Goal: Task Accomplishment & Management: Use online tool/utility

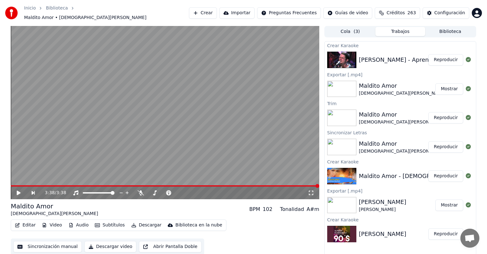
click at [433, 62] on button "Reproducir" at bounding box center [445, 59] width 35 height 11
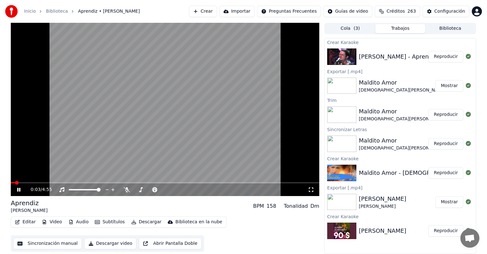
click at [124, 194] on div "0:03 / 4:55" at bounding box center [165, 190] width 308 height 13
click at [126, 190] on icon at bounding box center [127, 189] width 6 height 5
click at [154, 190] on icon at bounding box center [154, 189] width 5 height 5
click at [193, 191] on span at bounding box center [192, 190] width 4 height 4
click at [126, 190] on icon at bounding box center [126, 189] width 3 height 5
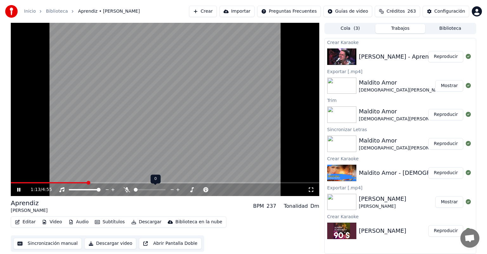
click at [126, 191] on icon at bounding box center [127, 189] width 6 height 5
click at [96, 108] on video at bounding box center [165, 109] width 308 height 173
click at [18, 193] on div "1:53 / 4:55" at bounding box center [165, 190] width 308 height 13
click at [22, 190] on icon at bounding box center [23, 189] width 15 height 5
click at [19, 192] on icon at bounding box center [23, 189] width 15 height 5
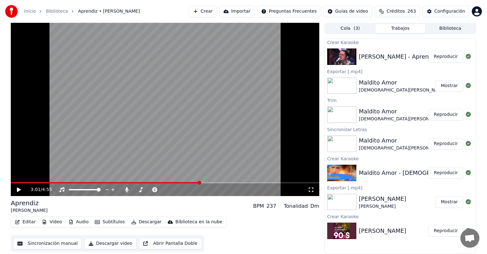
click at [428, 14] on button "Configuración" at bounding box center [446, 11] width 47 height 11
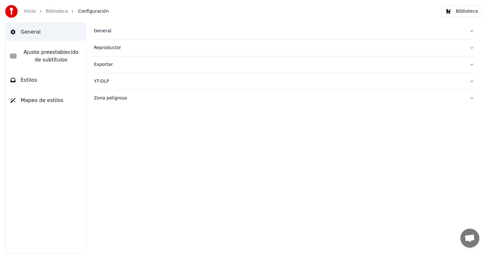
click at [308, 124] on div "General Reproductor Exportar YT-DLP Zona peligrosa" at bounding box center [284, 138] width 406 height 231
click at [32, 12] on link "Inicio" at bounding box center [30, 11] width 12 height 6
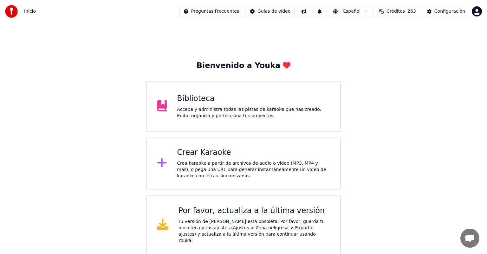
click at [216, 109] on div "Accede y administra todas las pistas de karaoke que has creado. Edita, organiza…" at bounding box center [253, 113] width 153 height 13
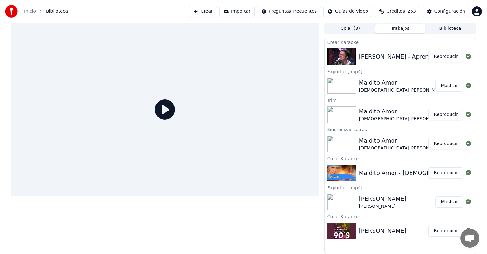
click at [439, 57] on button "Reproducir" at bounding box center [445, 56] width 35 height 11
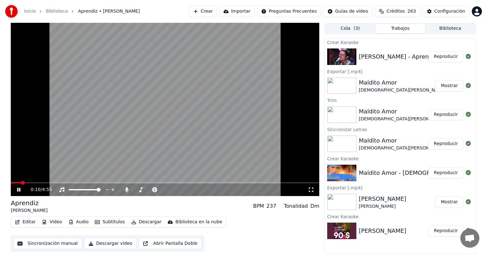
click at [21, 183] on span at bounding box center [16, 182] width 10 height 1
click at [25, 223] on button "Editar" at bounding box center [25, 222] width 26 height 9
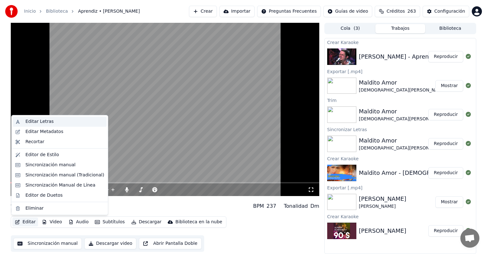
click at [33, 122] on div "Editar Letras" at bounding box center [39, 122] width 28 height 6
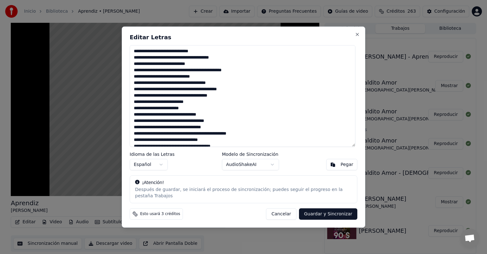
type textarea "**********"
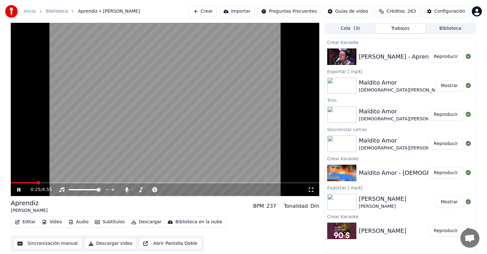
click at [37, 183] on span at bounding box center [24, 182] width 26 height 1
click at [155, 190] on icon at bounding box center [154, 189] width 5 height 5
click at [32, 184] on span at bounding box center [31, 182] width 40 height 1
click at [151, 194] on div "0:21 / 4:55" at bounding box center [165, 190] width 308 height 13
click at [157, 190] on icon at bounding box center [155, 189] width 6 height 5
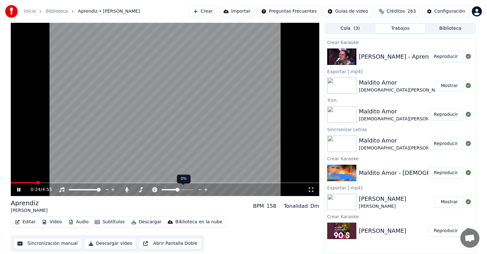
drag, startPoint x: 179, startPoint y: 191, endPoint x: 194, endPoint y: 190, distance: 15.0
click at [194, 190] on div at bounding box center [183, 190] width 51 height 6
click at [190, 190] on span at bounding box center [178, 189] width 32 height 1
click at [25, 223] on button "Editar" at bounding box center [25, 222] width 26 height 9
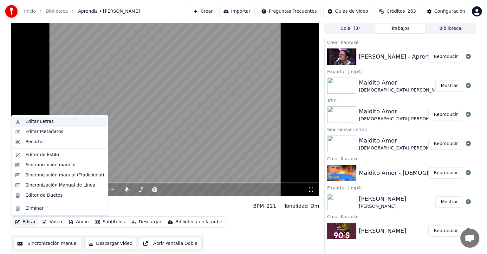
click at [26, 121] on div "Editar Letras" at bounding box center [39, 122] width 28 height 6
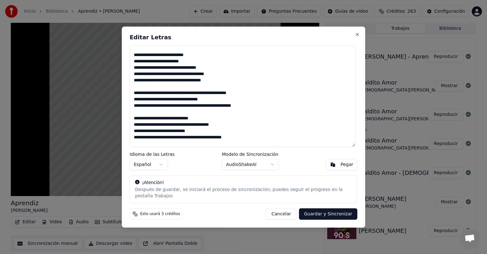
scroll to position [85, 0]
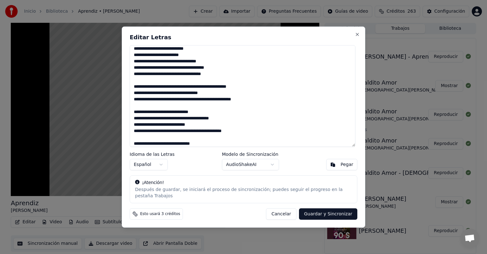
type textarea "**********"
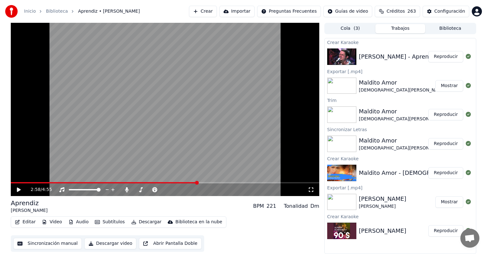
click at [27, 223] on button "Editar" at bounding box center [25, 222] width 26 height 9
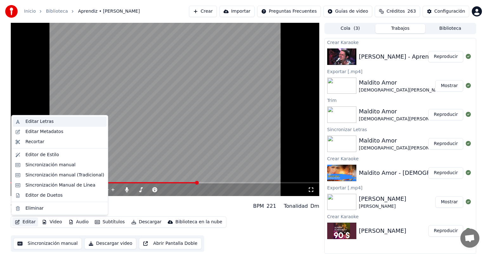
click at [30, 121] on div "Editar Letras" at bounding box center [39, 122] width 28 height 6
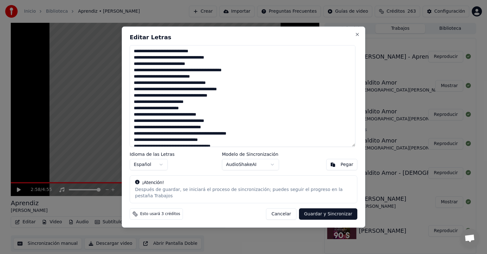
click at [277, 209] on button "Cancelar" at bounding box center [281, 213] width 30 height 11
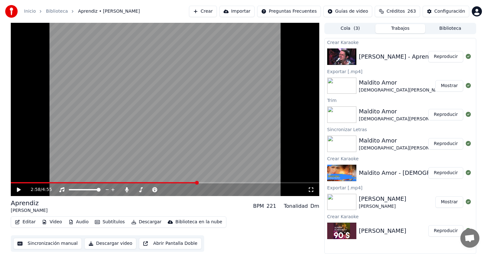
click at [32, 183] on span at bounding box center [104, 182] width 186 height 1
click at [18, 190] on icon at bounding box center [19, 190] width 4 height 4
click at [27, 224] on button "Editar" at bounding box center [25, 222] width 26 height 9
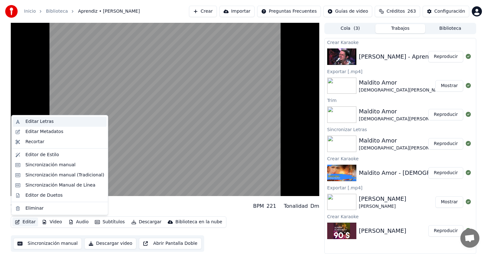
click at [53, 123] on div "Editar Letras" at bounding box center [64, 122] width 79 height 6
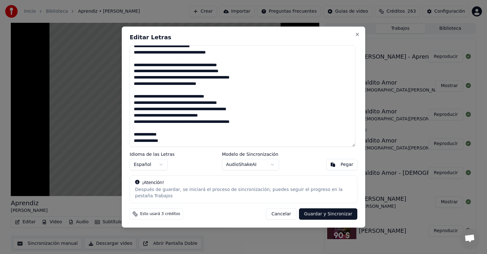
scroll to position [195, 0]
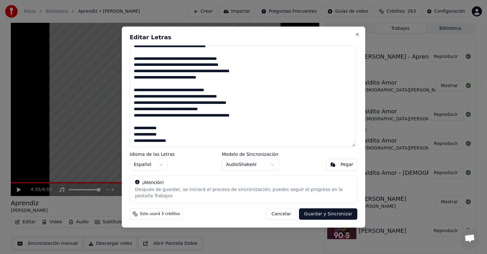
type textarea "**********"
click at [330, 211] on button "Guardar y Sincronizar" at bounding box center [328, 213] width 58 height 11
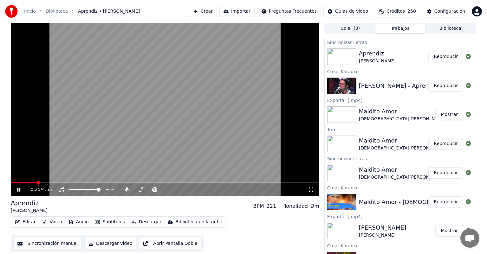
click at [36, 183] on span at bounding box center [24, 182] width 26 height 1
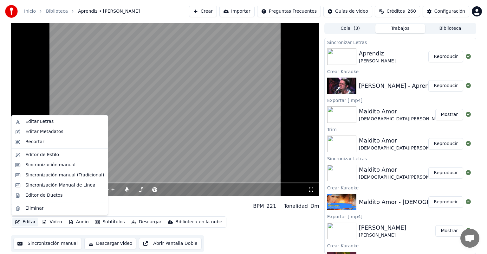
click at [24, 221] on button "Editar" at bounding box center [25, 222] width 26 height 9
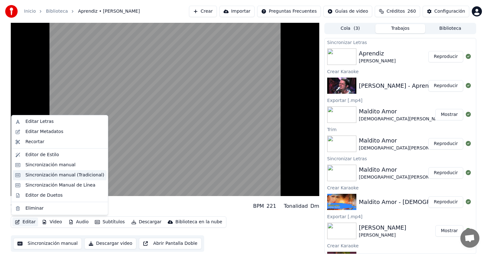
click at [37, 177] on div "Sincronización manual (Tradicional)" at bounding box center [64, 175] width 79 height 6
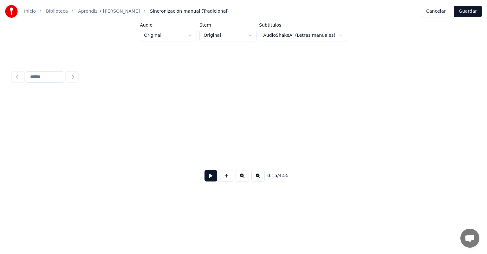
scroll to position [0, 1719]
click at [471, 157] on div at bounding box center [471, 144] width 2 height 40
click at [211, 174] on button at bounding box center [210, 175] width 13 height 11
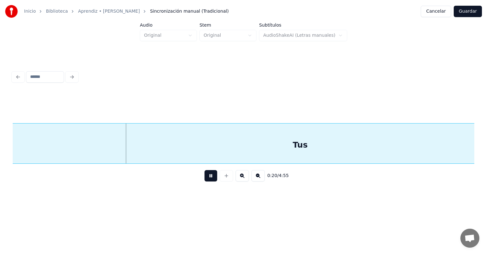
click at [210, 139] on div "Tus" at bounding box center [300, 145] width 583 height 43
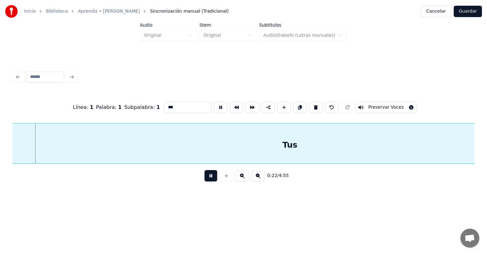
scroll to position [0, 2499]
click at [335, 147] on div "Tus" at bounding box center [305, 143] width 584 height 41
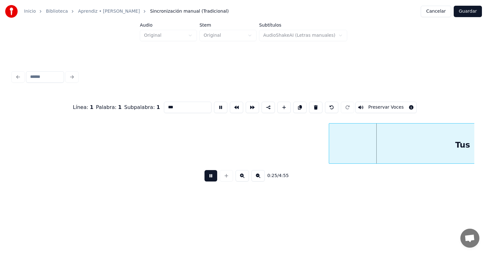
click at [331, 151] on div at bounding box center [330, 144] width 2 height 40
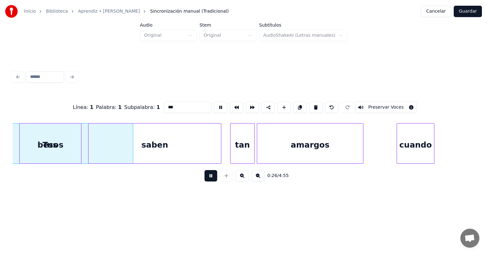
scroll to position [0, 2916]
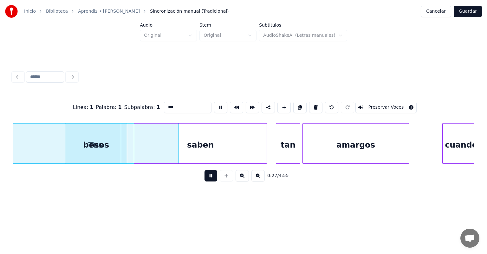
click at [53, 147] on div "Tus" at bounding box center [95, 145] width 165 height 43
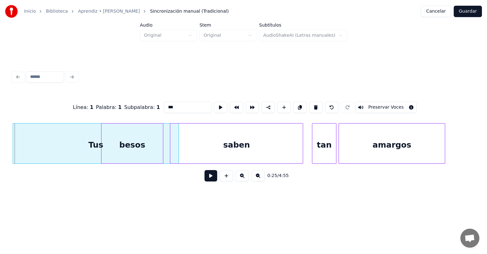
click at [17, 152] on div "Tus" at bounding box center [95, 145] width 165 height 43
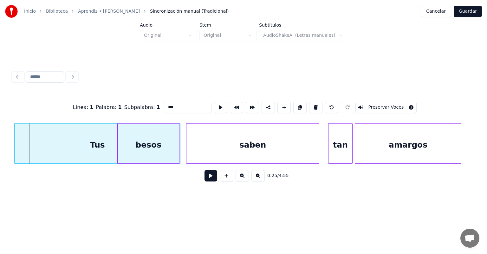
scroll to position [0, 2864]
click at [1, 155] on div "Inicio Biblioteca Aprendiz • [PERSON_NAME] manual (Tradicional) Cancelar Guarda…" at bounding box center [243, 102] width 487 height 204
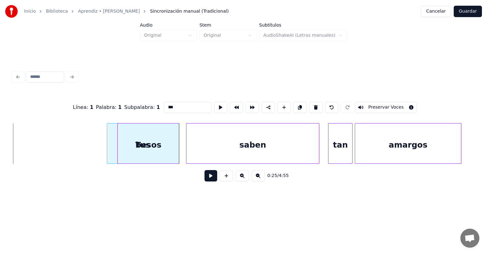
click at [108, 150] on div at bounding box center [108, 144] width 2 height 40
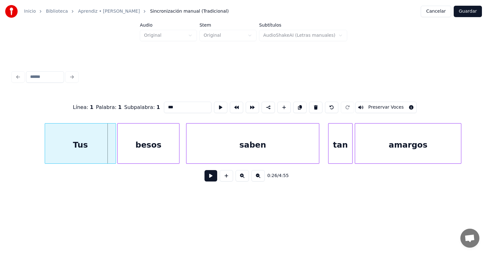
click at [51, 141] on div "Tus" at bounding box center [80, 145] width 71 height 43
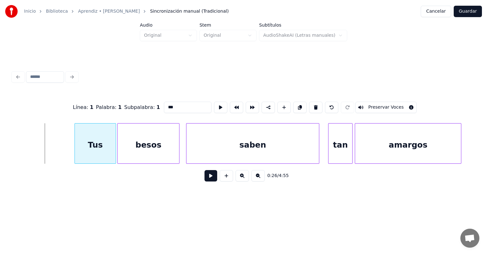
click at [75, 143] on div at bounding box center [76, 144] width 2 height 40
click at [210, 178] on button at bounding box center [210, 175] width 13 height 11
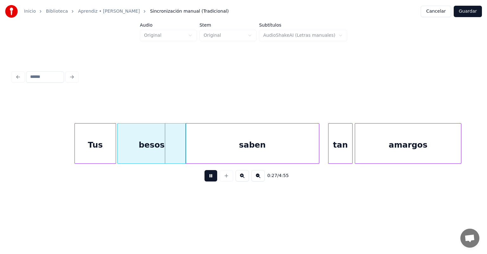
click at [187, 153] on div at bounding box center [187, 144] width 2 height 40
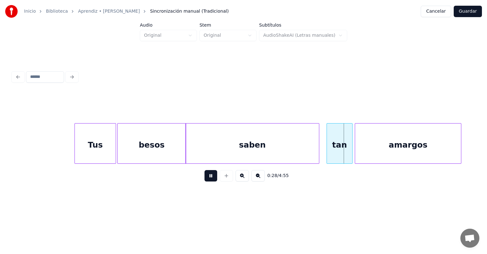
click at [329, 149] on div "tan" at bounding box center [340, 145] width 26 height 43
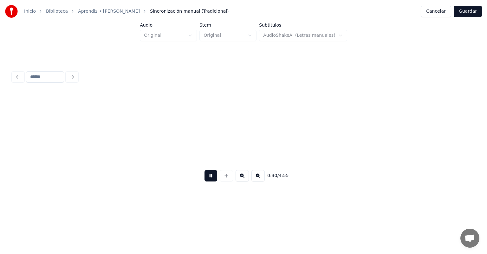
scroll to position [0, 3326]
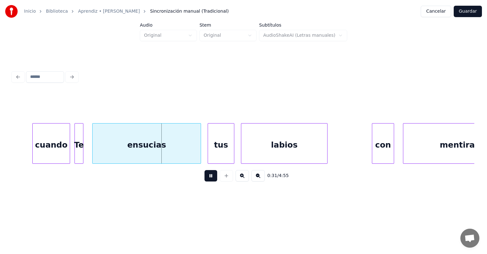
click at [75, 151] on div at bounding box center [76, 144] width 2 height 40
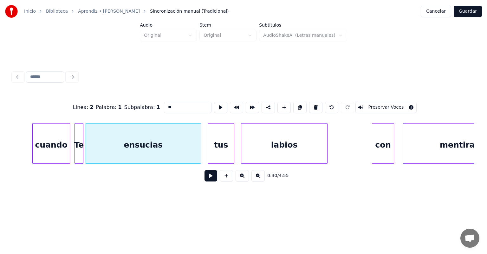
click at [204, 176] on button at bounding box center [210, 175] width 13 height 11
click at [206, 180] on button at bounding box center [210, 175] width 13 height 11
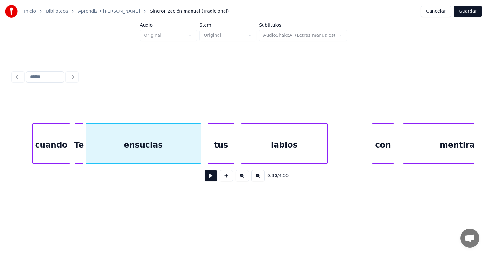
click at [209, 148] on div at bounding box center [209, 144] width 2 height 40
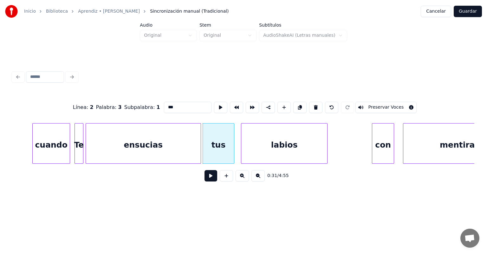
click at [204, 178] on button at bounding box center [210, 175] width 13 height 11
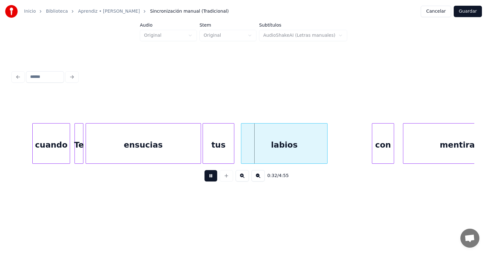
click at [242, 149] on div "labios" at bounding box center [284, 145] width 86 height 43
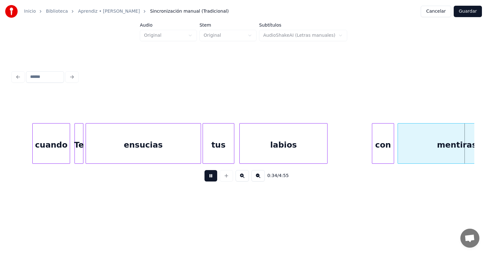
scroll to position [0, 3788]
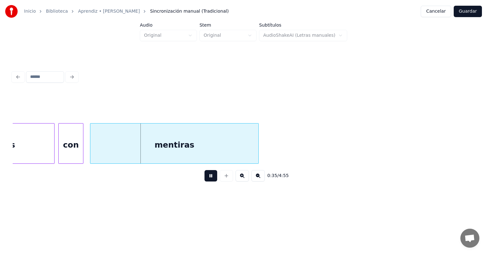
click at [62, 150] on div "con" at bounding box center [71, 145] width 24 height 43
click at [91, 149] on div "mentiras" at bounding box center [174, 145] width 168 height 43
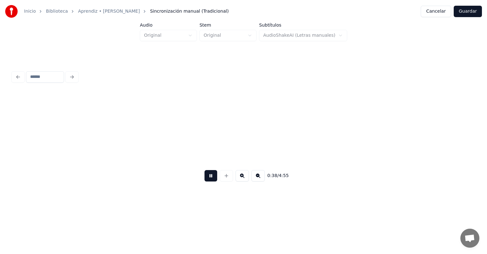
scroll to position [0, 4251]
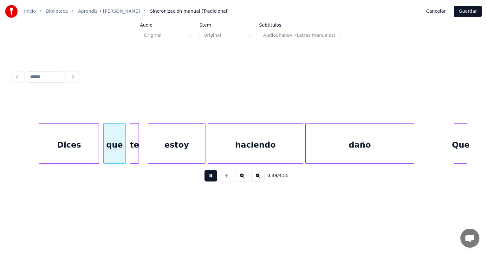
click at [40, 152] on div at bounding box center [40, 144] width 2 height 40
click at [104, 149] on div "que" at bounding box center [114, 145] width 23 height 43
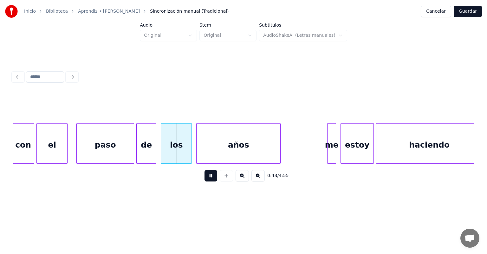
click at [78, 152] on div at bounding box center [78, 144] width 2 height 40
click at [22, 145] on div "con" at bounding box center [23, 145] width 22 height 43
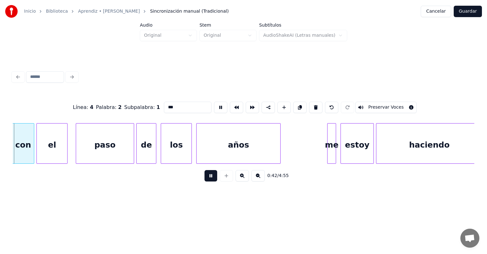
scroll to position [0, 4713]
click at [38, 149] on div "el" at bounding box center [52, 145] width 32 height 43
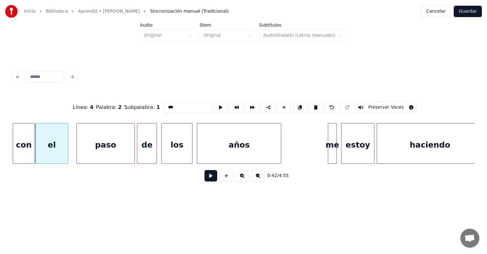
click at [204, 181] on button at bounding box center [210, 175] width 13 height 11
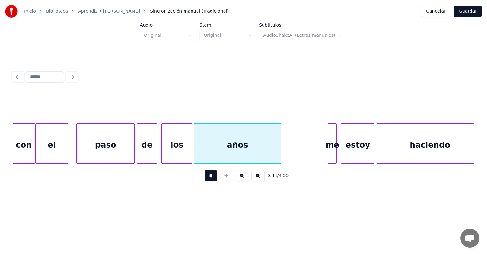
click at [198, 153] on div "años" at bounding box center [237, 145] width 87 height 43
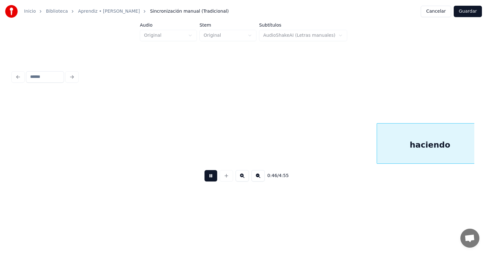
scroll to position [0, 5176]
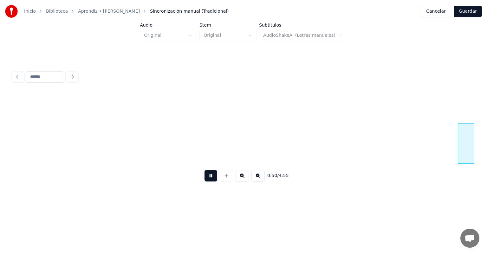
scroll to position [0, 5638]
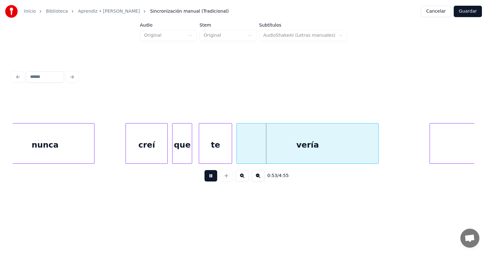
click at [200, 151] on div "te" at bounding box center [215, 145] width 33 height 43
click at [238, 149] on div "vería" at bounding box center [307, 145] width 142 height 43
click at [431, 140] on div at bounding box center [431, 144] width 2 height 40
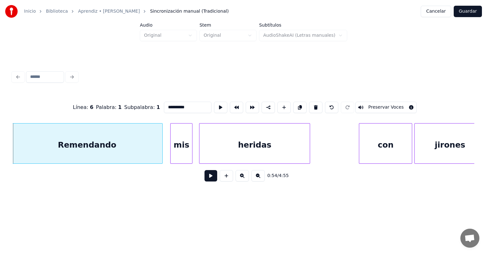
scroll to position [0, 6052]
click at [121, 152] on div "Remendando" at bounding box center [90, 145] width 150 height 43
click at [133, 148] on div "Remendando" at bounding box center [92, 145] width 150 height 43
click at [162, 153] on div "Remendando" at bounding box center [89, 145] width 152 height 43
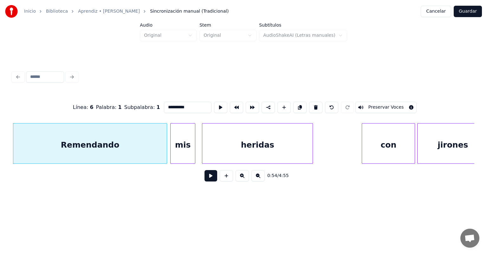
click at [173, 152] on div "mis" at bounding box center [183, 145] width 24 height 43
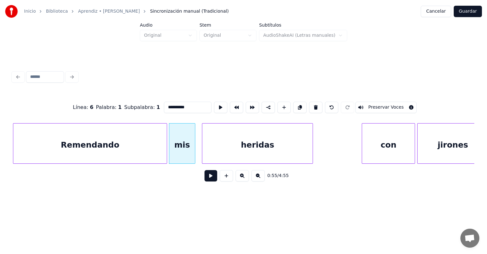
click at [205, 182] on button at bounding box center [210, 175] width 13 height 11
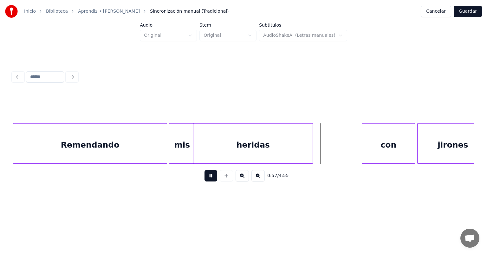
click at [363, 147] on div "con" at bounding box center [388, 145] width 53 height 43
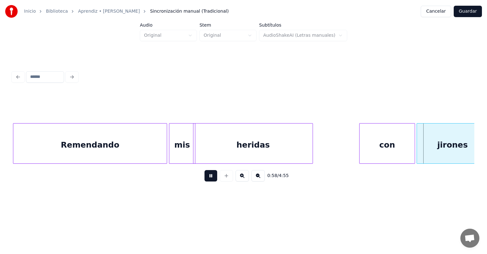
click at [418, 143] on div "jirones" at bounding box center [452, 145] width 71 height 43
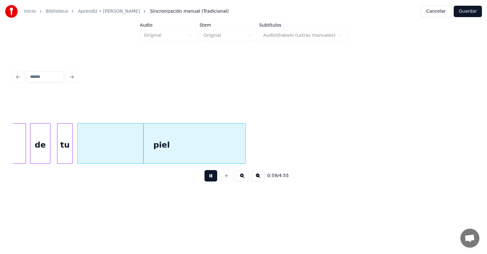
click at [34, 152] on div "de" at bounding box center [40, 145] width 20 height 43
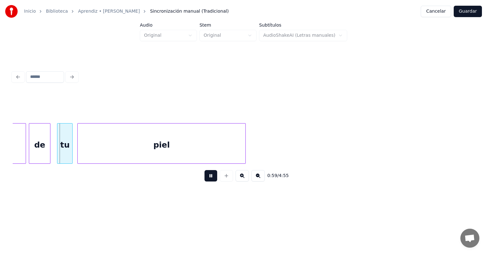
click at [58, 151] on div at bounding box center [58, 144] width 2 height 40
click at [58, 152] on div at bounding box center [59, 144] width 2 height 40
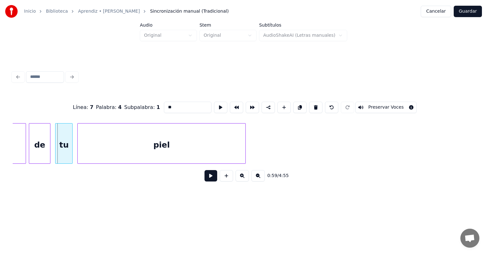
click at [58, 153] on div "tu" at bounding box center [63, 145] width 17 height 43
click at [204, 182] on button at bounding box center [210, 175] width 13 height 11
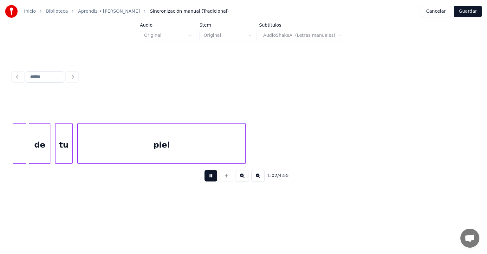
scroll to position [0, 6976]
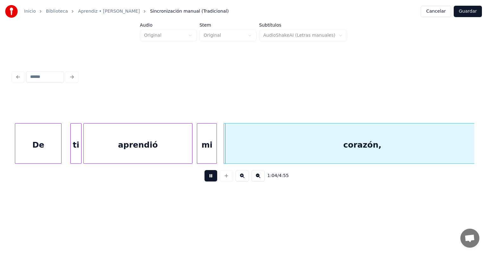
click at [89, 149] on div "aprendió" at bounding box center [138, 145] width 109 height 43
click at [93, 149] on div "aprendió" at bounding box center [140, 145] width 109 height 43
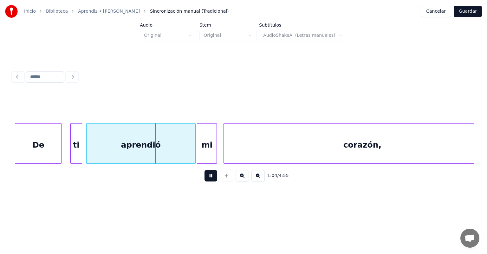
click at [80, 149] on div "ti" at bounding box center [76, 145] width 11 height 43
click at [87, 148] on div "aprendió" at bounding box center [140, 145] width 111 height 43
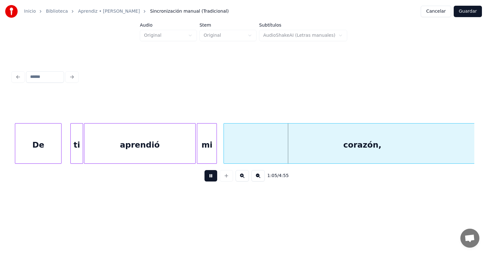
click at [224, 150] on div "corazón," at bounding box center [362, 145] width 277 height 43
click at [16, 152] on div at bounding box center [16, 144] width 2 height 40
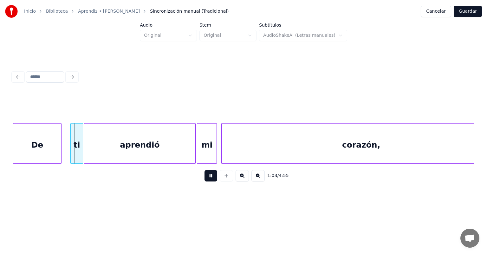
click at [16, 153] on div "De" at bounding box center [37, 145] width 48 height 43
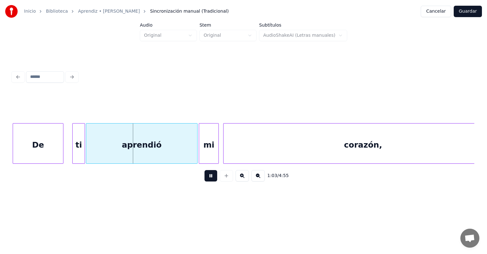
click at [366, 143] on div "corazón," at bounding box center [362, 145] width 279 height 43
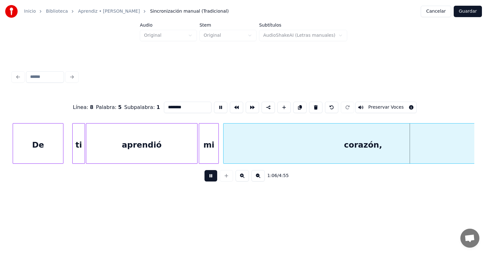
click at [204, 178] on button at bounding box center [210, 175] width 13 height 11
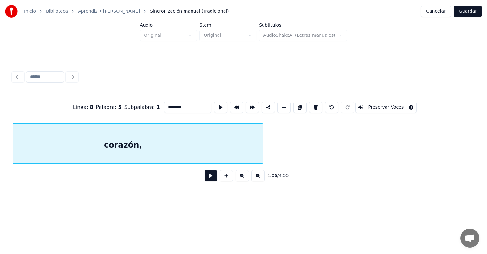
scroll to position [0, 7131]
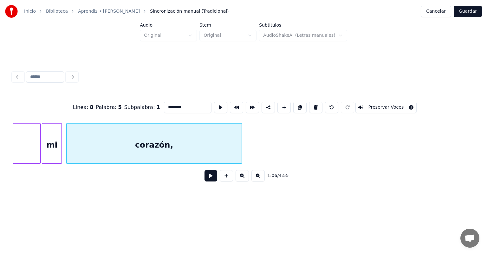
click at [241, 140] on div at bounding box center [241, 144] width 2 height 40
click at [204, 180] on button at bounding box center [210, 175] width 13 height 11
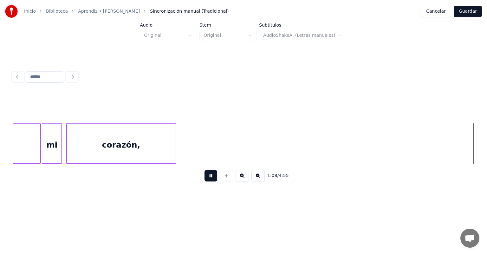
scroll to position [0, 7593]
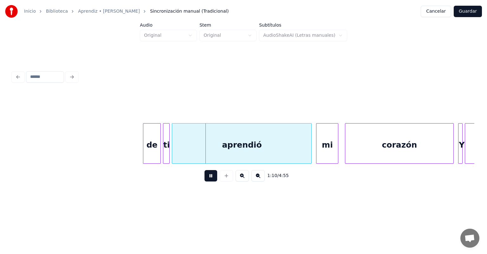
click at [169, 149] on div at bounding box center [168, 144] width 2 height 40
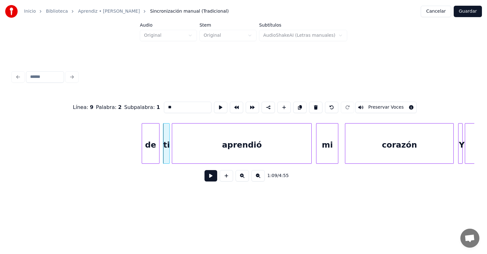
click at [154, 147] on div "de" at bounding box center [150, 145] width 17 height 43
click at [158, 148] on div at bounding box center [158, 144] width 2 height 40
type input "**"
click at [164, 148] on div "ti" at bounding box center [165, 145] width 8 height 43
click at [172, 148] on div "aprendió" at bounding box center [241, 145] width 141 height 43
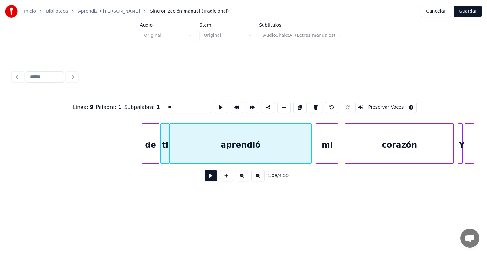
click at [204, 182] on button at bounding box center [210, 175] width 13 height 11
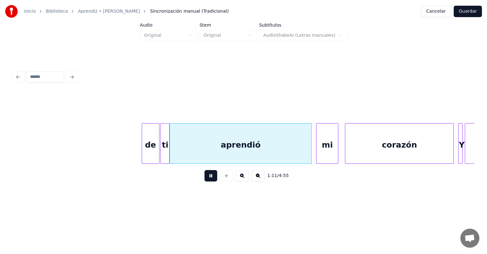
click at [347, 143] on div at bounding box center [346, 144] width 2 height 40
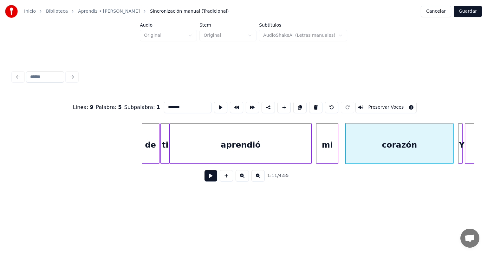
click at [204, 180] on button at bounding box center [210, 175] width 13 height 11
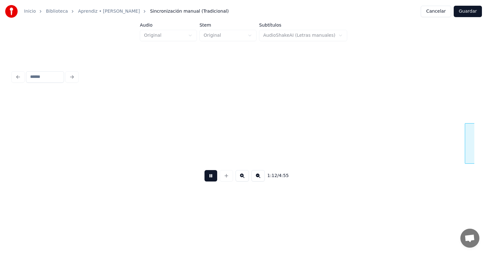
scroll to position [0, 8057]
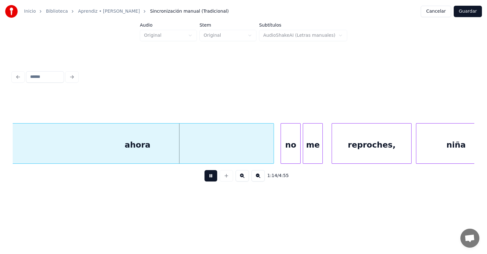
click at [94, 147] on div "ahora" at bounding box center [137, 145] width 272 height 43
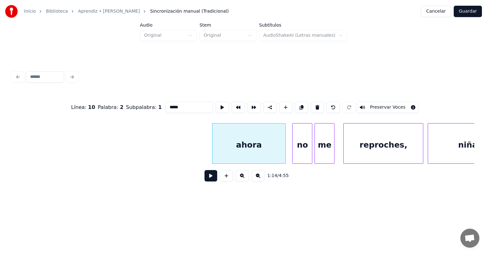
click at [354, 145] on div "reproches," at bounding box center [383, 145] width 79 height 43
type input "**********"
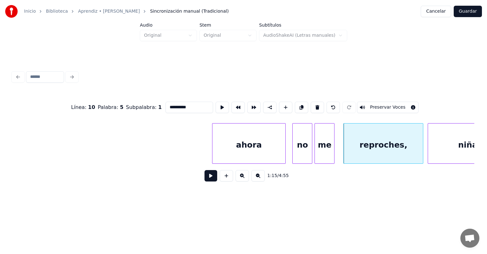
click at [204, 178] on button at bounding box center [210, 175] width 13 height 11
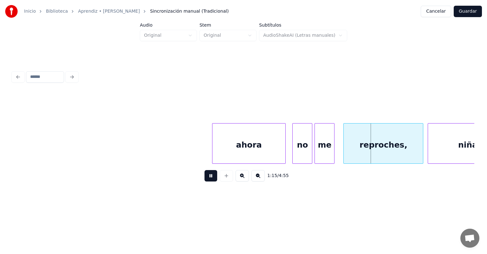
click at [204, 178] on button at bounding box center [210, 175] width 13 height 11
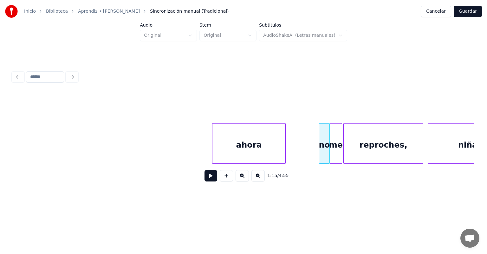
click at [204, 182] on button at bounding box center [210, 175] width 13 height 11
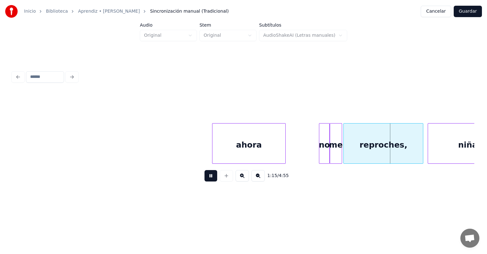
click at [204, 181] on button at bounding box center [210, 175] width 13 height 11
click at [229, 149] on div "ahora" at bounding box center [248, 145] width 73 height 43
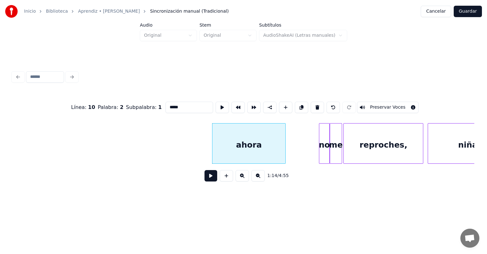
click at [207, 178] on button at bounding box center [210, 175] width 13 height 11
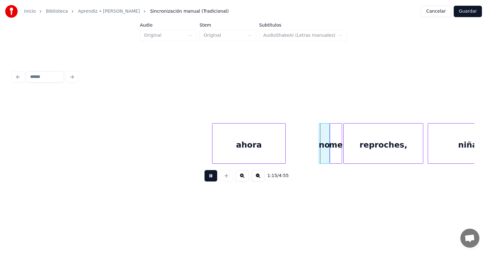
click at [228, 147] on div "ahora" at bounding box center [248, 145] width 73 height 43
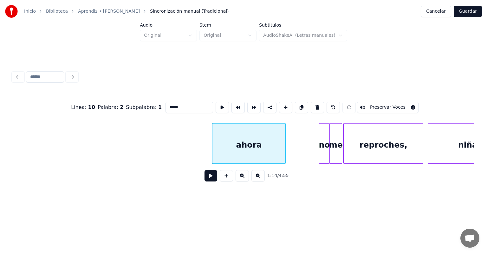
click at [206, 178] on button at bounding box center [210, 175] width 13 height 11
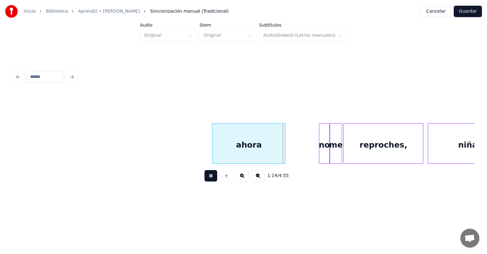
click at [210, 178] on button at bounding box center [210, 175] width 13 height 11
click at [248, 141] on div "ahora" at bounding box center [248, 145] width 73 height 43
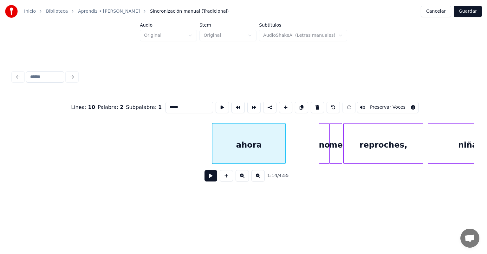
click at [313, 106] on button at bounding box center [317, 107] width 13 height 11
type input "**"
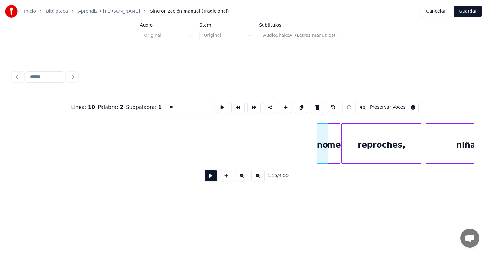
scroll to position [0, 8048]
click at [204, 178] on button at bounding box center [210, 175] width 13 height 11
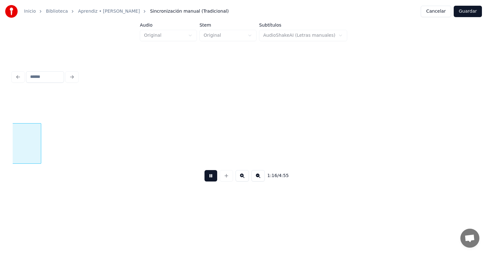
scroll to position [0, 8345]
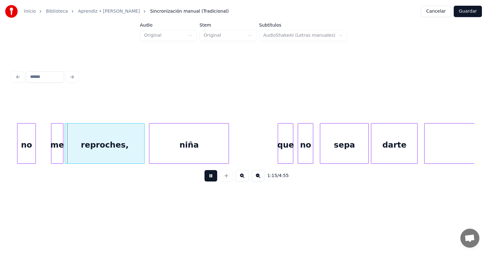
click at [20, 142] on div "no" at bounding box center [26, 145] width 18 height 43
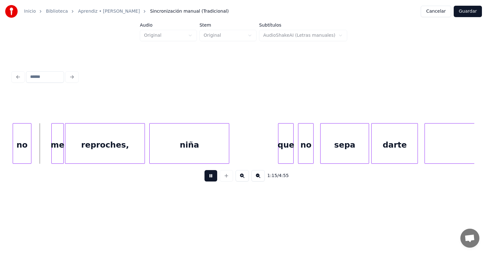
scroll to position [0, 8318]
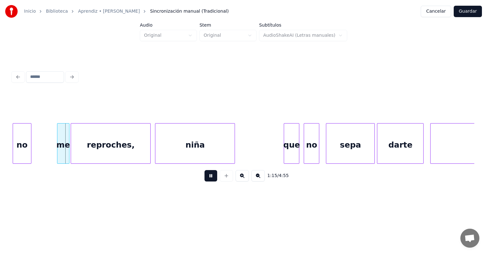
click at [58, 145] on div at bounding box center [58, 144] width 2 height 40
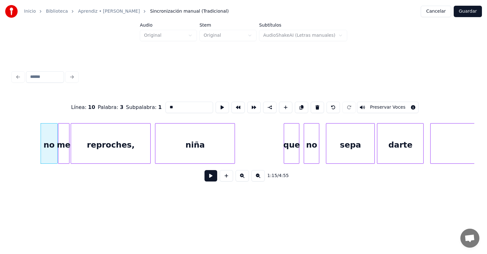
click at [207, 178] on button at bounding box center [210, 175] width 13 height 11
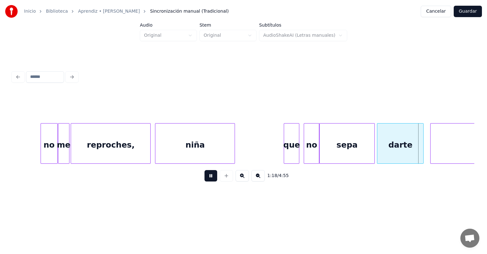
click at [432, 150] on div at bounding box center [431, 144] width 2 height 40
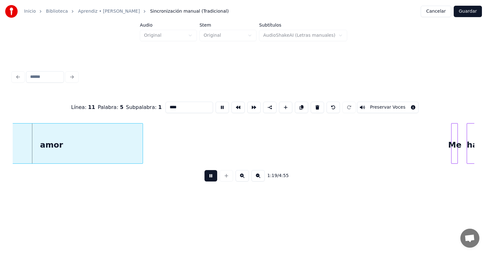
scroll to position [0, 8728]
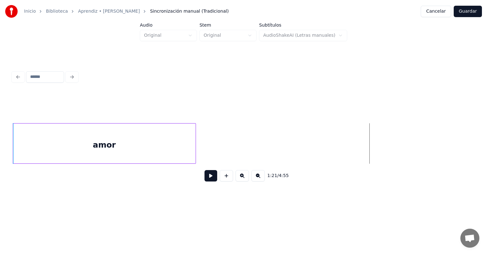
click at [210, 182] on button at bounding box center [210, 175] width 13 height 11
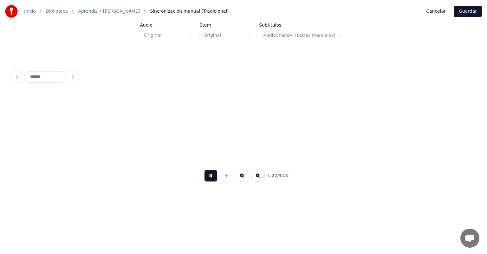
scroll to position [0, 9191]
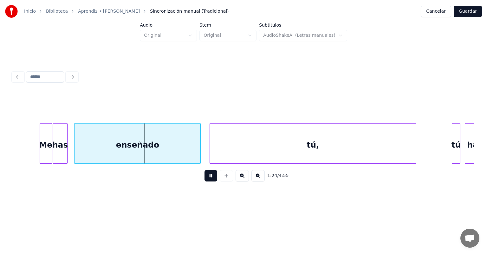
click at [42, 150] on div "Me" at bounding box center [46, 145] width 12 height 43
click at [40, 151] on div "Me" at bounding box center [44, 145] width 16 height 43
click at [54, 151] on div "has" at bounding box center [58, 145] width 17 height 43
click at [50, 150] on div at bounding box center [49, 144] width 2 height 40
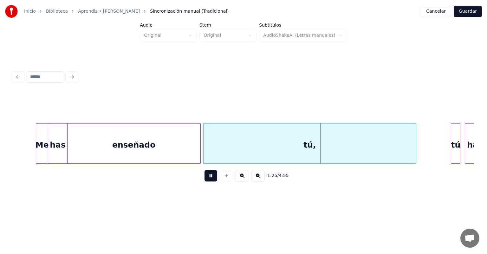
click at [452, 138] on div "tú" at bounding box center [455, 145] width 9 height 43
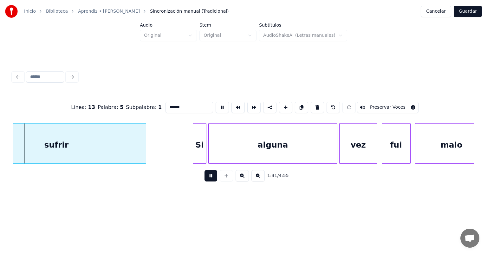
click at [72, 143] on div "sufrir" at bounding box center [56, 145] width 179 height 43
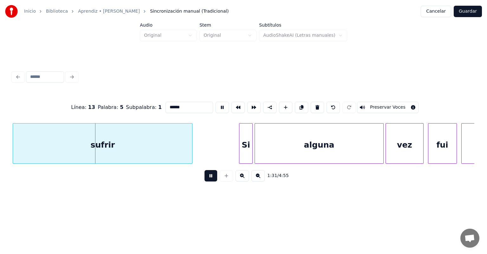
click at [207, 178] on button at bounding box center [210, 175] width 13 height 11
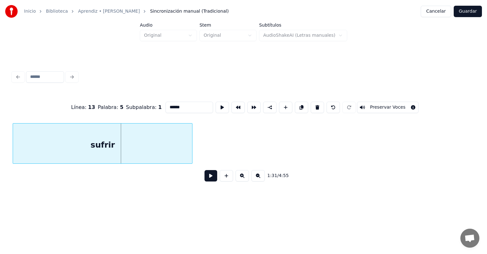
scroll to position [0, 9665]
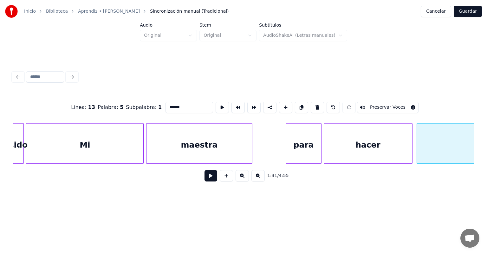
click at [78, 145] on div "Mi" at bounding box center [84, 145] width 117 height 43
type input "**"
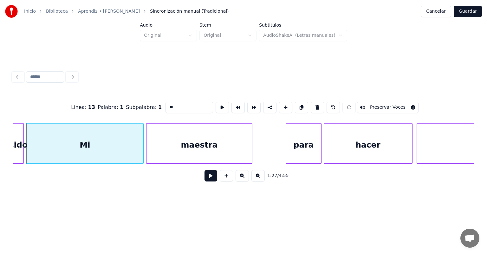
click at [206, 180] on button at bounding box center [210, 175] width 13 height 11
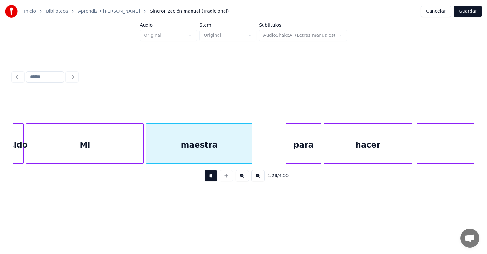
click at [68, 142] on div "Mi" at bounding box center [84, 145] width 117 height 43
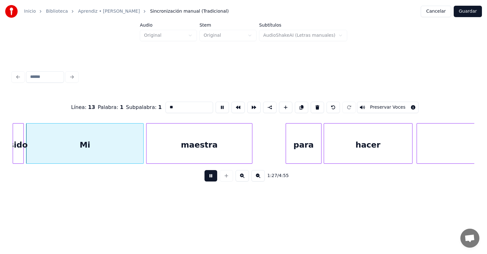
click at [68, 143] on div "Mi" at bounding box center [84, 145] width 117 height 43
click at [31, 151] on div "Mi" at bounding box center [83, 145] width 117 height 43
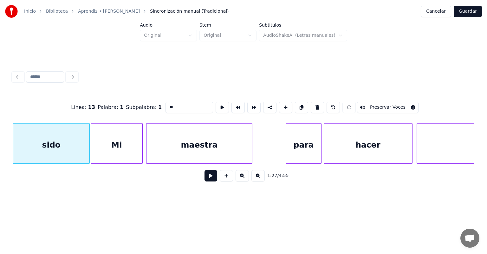
click at [204, 182] on button at bounding box center [210, 175] width 13 height 11
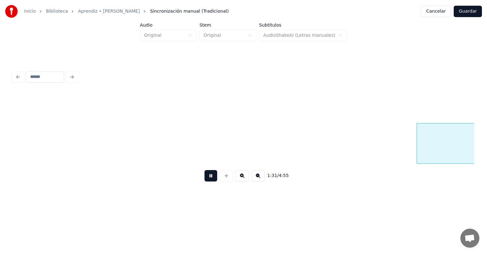
scroll to position [0, 10127]
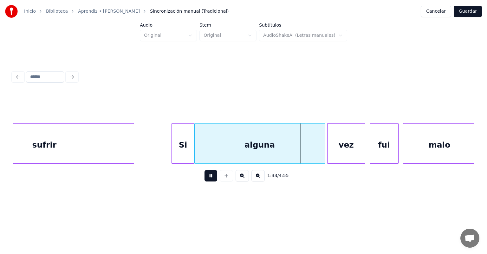
click at [197, 148] on div "alguna" at bounding box center [260, 145] width 130 height 43
click at [328, 148] on div "vez" at bounding box center [345, 145] width 37 height 43
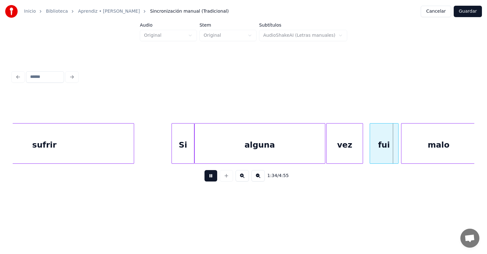
click at [403, 141] on div "malo" at bounding box center [438, 145] width 74 height 43
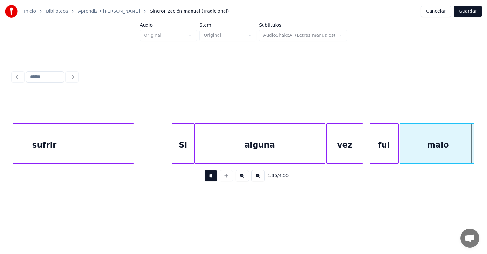
scroll to position [0, 10590]
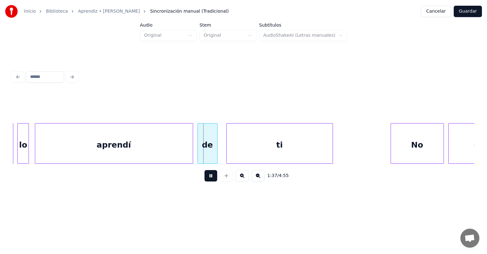
click at [36, 151] on div at bounding box center [36, 144] width 2 height 40
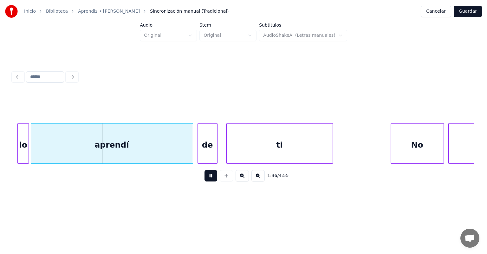
click at [35, 150] on div "aprendí" at bounding box center [112, 145] width 162 height 43
click at [24, 151] on div "lo" at bounding box center [22, 145] width 9 height 43
click at [25, 150] on div at bounding box center [26, 144] width 2 height 40
click at [31, 150] on div "aprendí" at bounding box center [110, 145] width 165 height 43
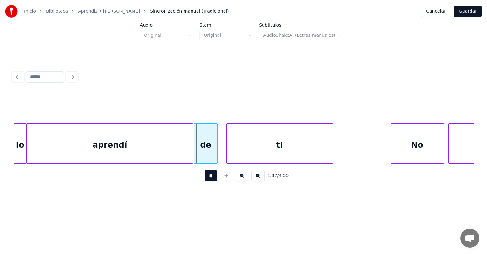
click at [198, 148] on div "de" at bounding box center [205, 145] width 23 height 43
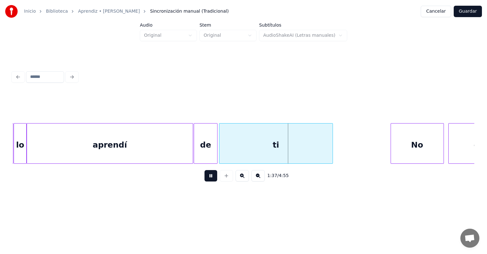
click at [391, 138] on div "No" at bounding box center [417, 145] width 53 height 43
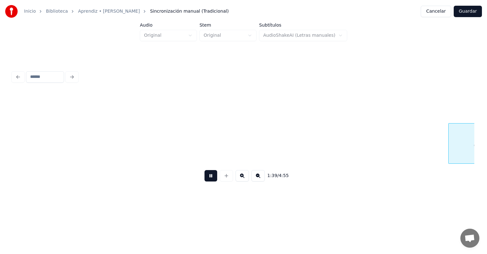
scroll to position [0, 11052]
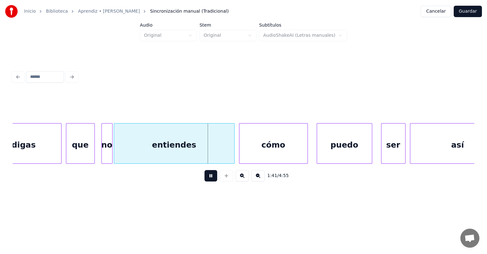
click at [118, 153] on div "entiendes" at bounding box center [174, 145] width 120 height 43
click at [102, 151] on div "no" at bounding box center [105, 145] width 14 height 43
click at [240, 148] on div "cómo" at bounding box center [272, 145] width 70 height 43
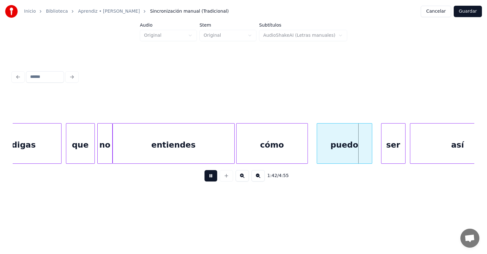
click at [382, 146] on div "ser" at bounding box center [393, 145] width 24 height 43
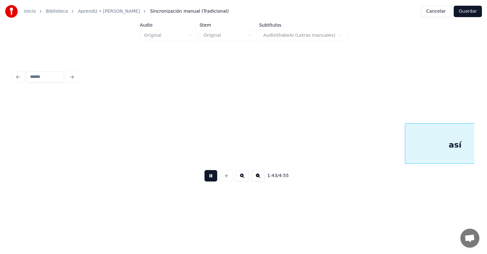
scroll to position [0, 11515]
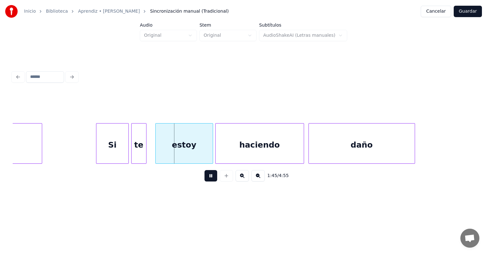
click at [134, 149] on div "te" at bounding box center [139, 145] width 15 height 43
click at [156, 150] on div "estoy" at bounding box center [184, 145] width 57 height 43
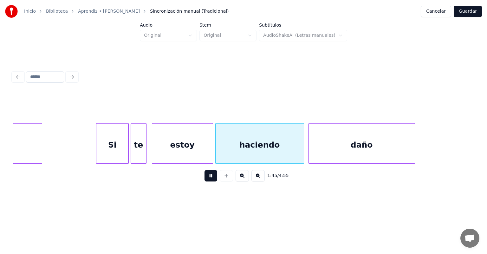
click at [155, 151] on div "estoy" at bounding box center [182, 145] width 61 height 43
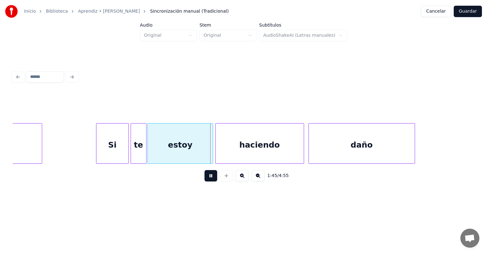
click at [151, 151] on div "estoy" at bounding box center [180, 145] width 65 height 43
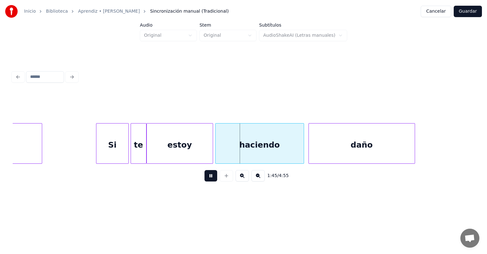
click at [216, 150] on div "haciendo" at bounding box center [260, 145] width 88 height 43
click at [309, 146] on div "daño" at bounding box center [362, 145] width 106 height 43
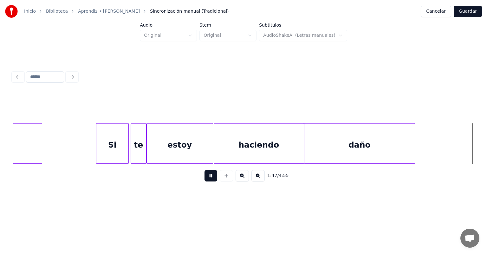
scroll to position [0, 11977]
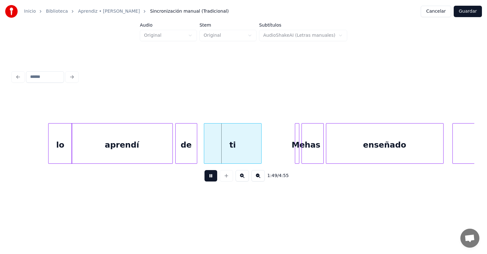
click at [178, 147] on div "de" at bounding box center [186, 145] width 21 height 43
click at [205, 150] on div "ti" at bounding box center [232, 145] width 57 height 43
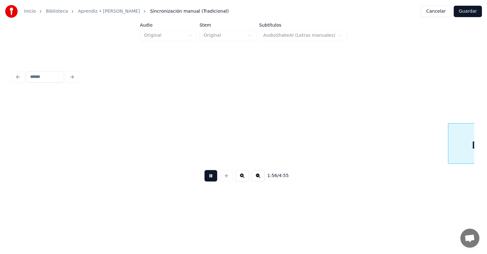
scroll to position [0, 12880]
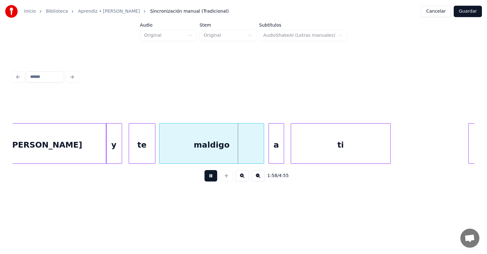
click at [161, 153] on div "maldigo" at bounding box center [211, 145] width 104 height 43
click at [269, 153] on div "a" at bounding box center [276, 145] width 16 height 43
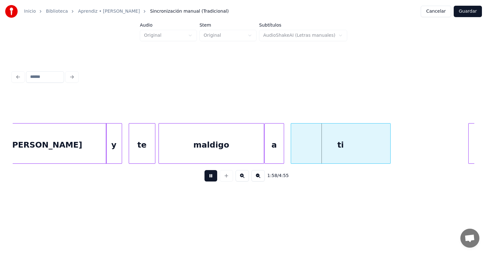
click at [292, 148] on div "ti" at bounding box center [340, 145] width 99 height 43
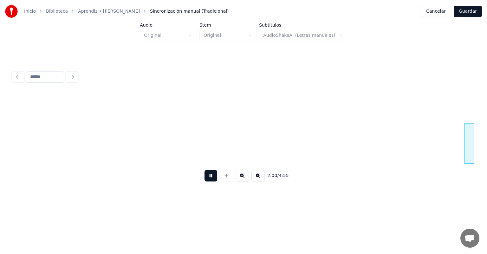
scroll to position [0, 13345]
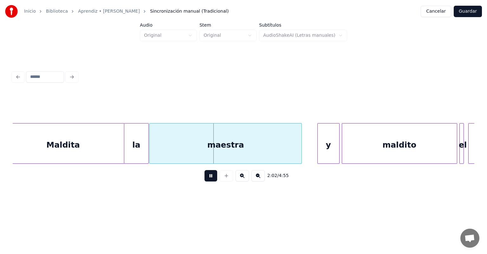
click at [154, 153] on div "maestra" at bounding box center [226, 145] width 152 height 43
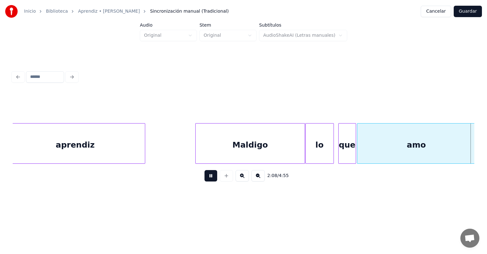
scroll to position [0, 14271]
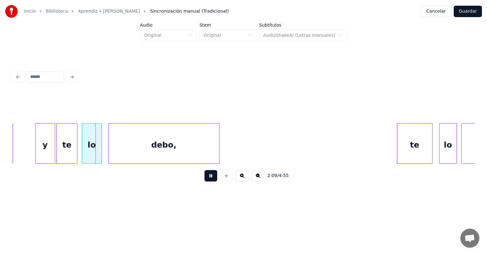
click at [82, 149] on div at bounding box center [83, 144] width 2 height 40
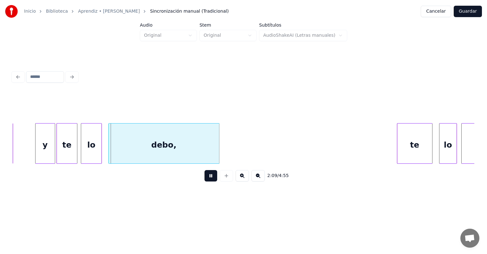
click at [109, 150] on div "debo," at bounding box center [164, 145] width 110 height 43
click at [407, 143] on div "te" at bounding box center [414, 145] width 35 height 43
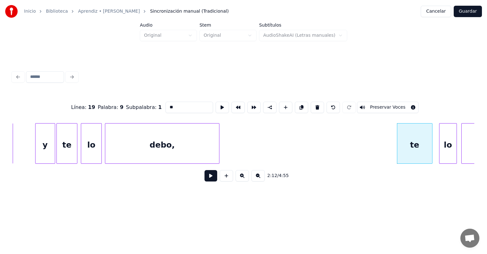
click at [204, 182] on button at bounding box center [210, 175] width 13 height 11
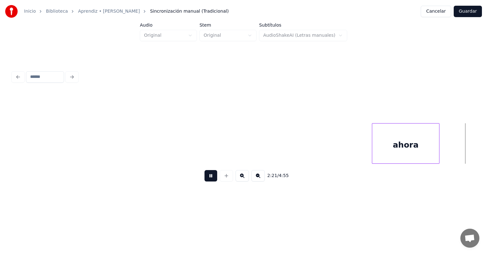
scroll to position [0, 15659]
click at [204, 182] on button at bounding box center [210, 175] width 13 height 11
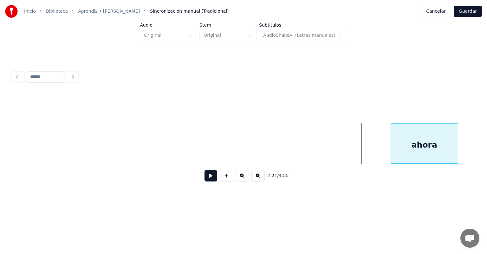
scroll to position [0, 15357]
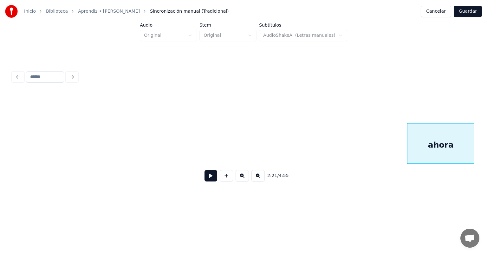
click at [208, 177] on button at bounding box center [210, 175] width 13 height 11
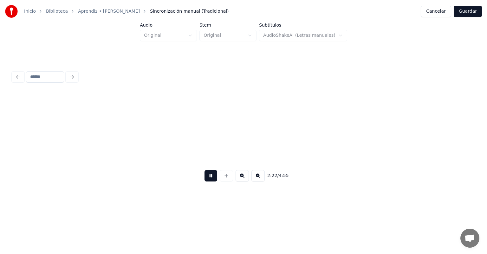
click at [204, 181] on button at bounding box center [210, 175] width 13 height 11
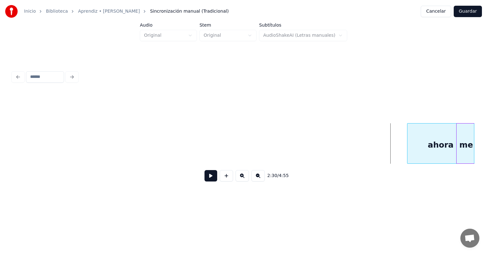
scroll to position [0, 16334]
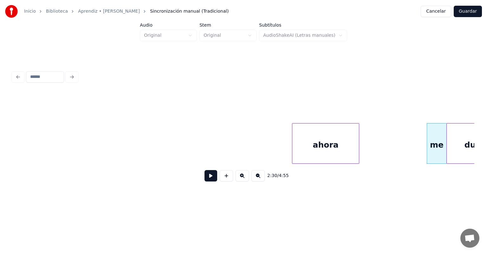
click at [208, 179] on button at bounding box center [210, 175] width 13 height 11
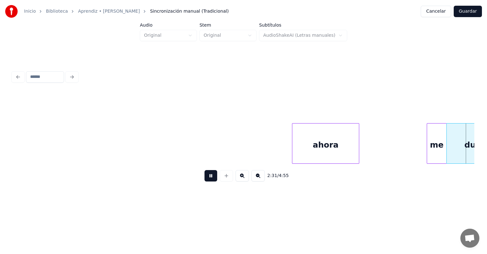
click at [204, 178] on button at bounding box center [210, 175] width 13 height 11
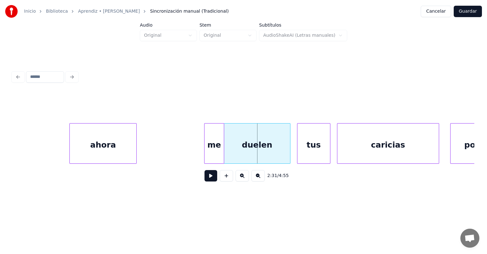
scroll to position [0, 16547]
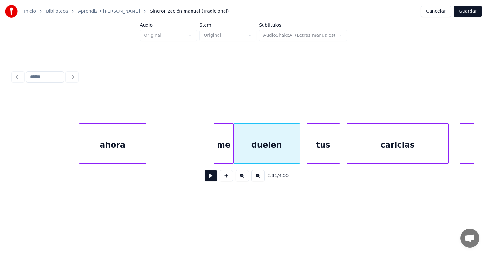
click at [118, 134] on div "ahora" at bounding box center [112, 145] width 67 height 43
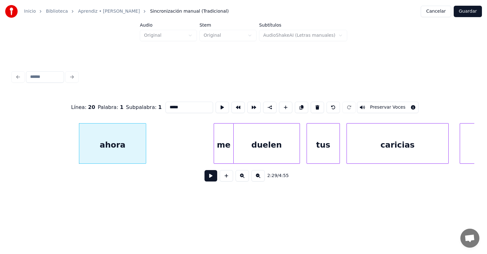
click at [204, 178] on button at bounding box center [210, 175] width 13 height 11
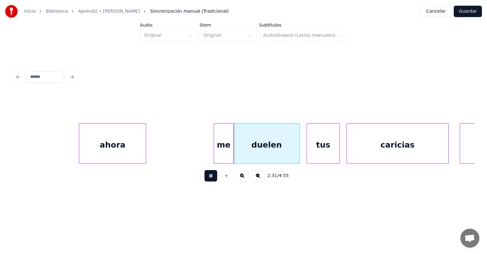
click at [110, 142] on div "ahora" at bounding box center [112, 145] width 67 height 43
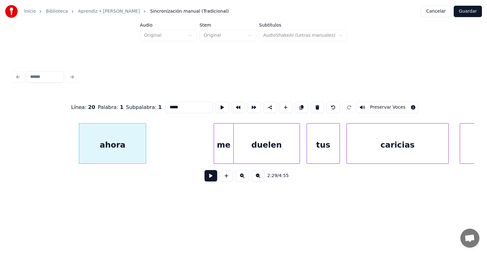
click at [204, 182] on button at bounding box center [210, 175] width 13 height 11
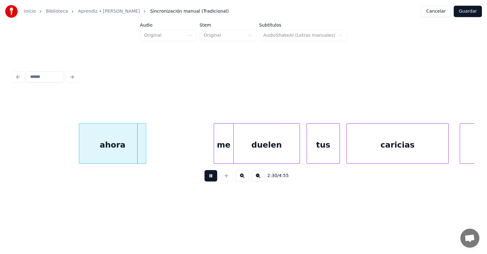
click at [204, 181] on button at bounding box center [210, 175] width 13 height 11
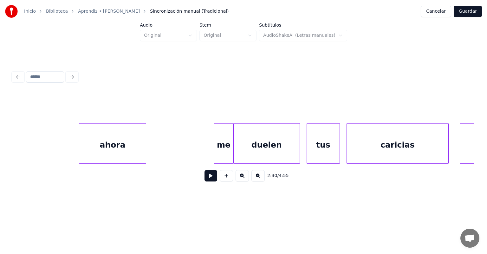
click at [125, 143] on div "ahora" at bounding box center [112, 145] width 67 height 43
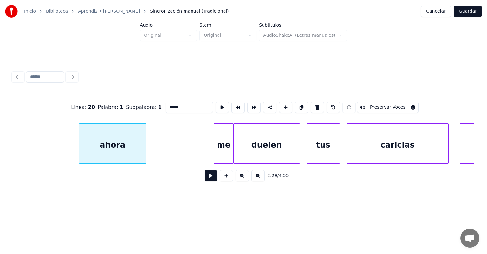
click at [318, 105] on button at bounding box center [317, 107] width 13 height 11
type input "**"
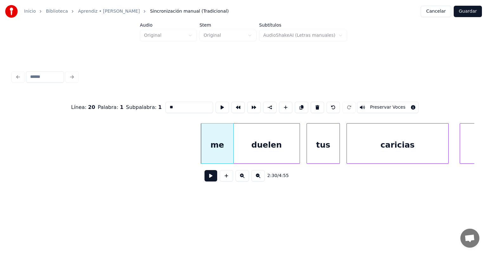
click at [204, 180] on button at bounding box center [210, 175] width 13 height 11
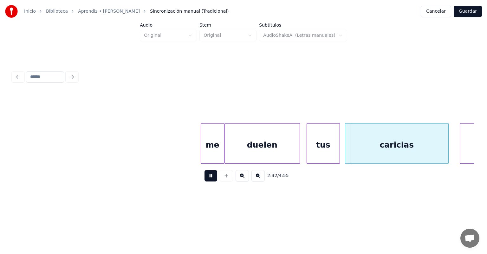
click at [347, 147] on div "caricias" at bounding box center [396, 145] width 103 height 43
click at [207, 178] on button at bounding box center [210, 175] width 13 height 11
click at [204, 170] on button at bounding box center [210, 175] width 13 height 11
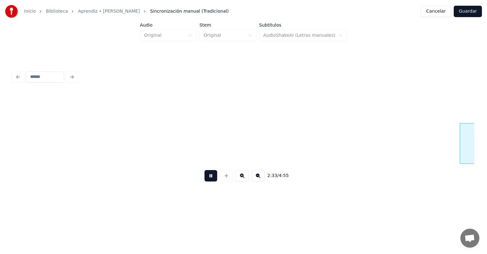
scroll to position [0, 17009]
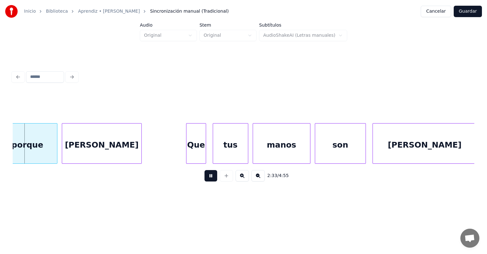
click at [214, 139] on div at bounding box center [214, 144] width 2 height 40
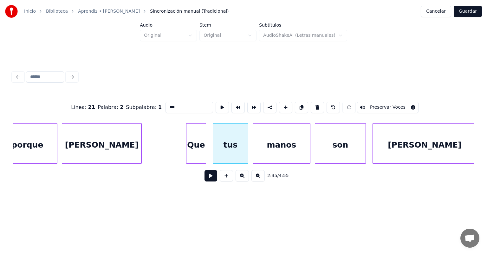
click at [78, 148] on div "[PERSON_NAME]" at bounding box center [101, 145] width 79 height 43
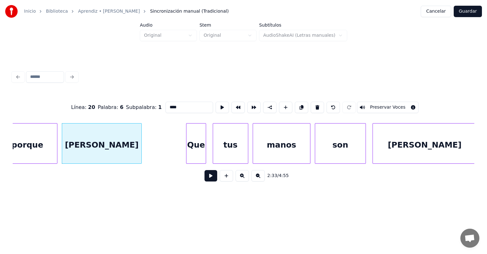
click at [63, 154] on div at bounding box center [63, 144] width 2 height 40
click at [214, 151] on div "tus" at bounding box center [228, 145] width 37 height 43
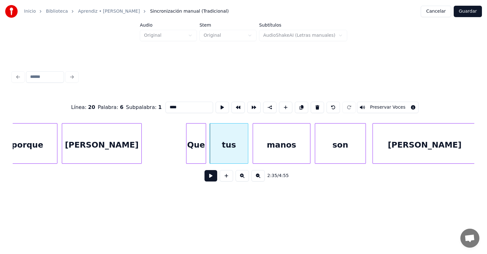
click at [194, 148] on div "Que" at bounding box center [195, 145] width 19 height 43
type input "***"
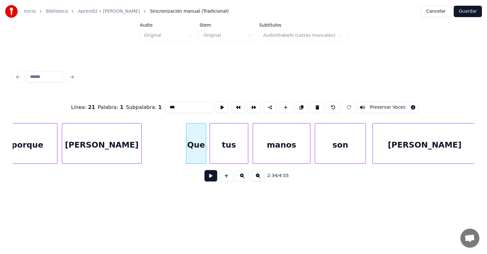
click at [204, 178] on button at bounding box center [210, 175] width 13 height 11
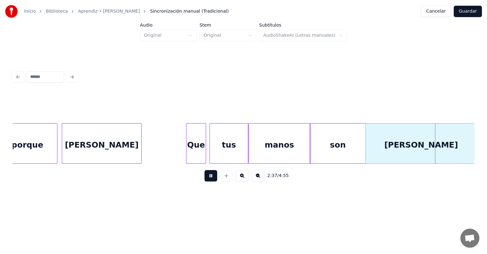
click at [76, 145] on div "[PERSON_NAME]" at bounding box center [101, 145] width 79 height 43
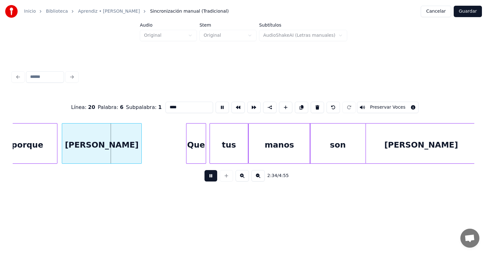
click at [29, 145] on div "porque" at bounding box center [27, 145] width 59 height 43
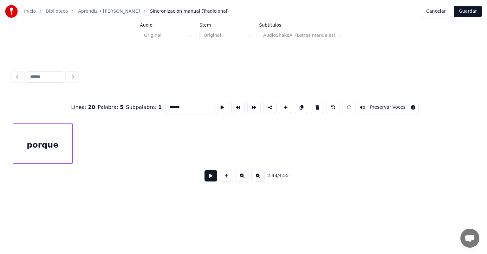
scroll to position [0, 16590]
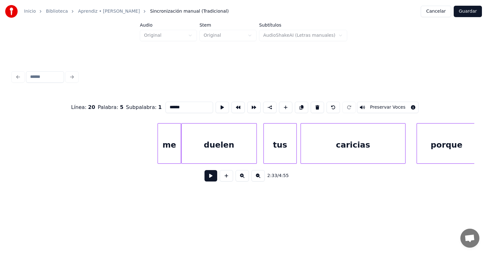
click at [168, 146] on div "me" at bounding box center [169, 145] width 23 height 43
type input "**"
click at [204, 181] on button at bounding box center [210, 175] width 13 height 11
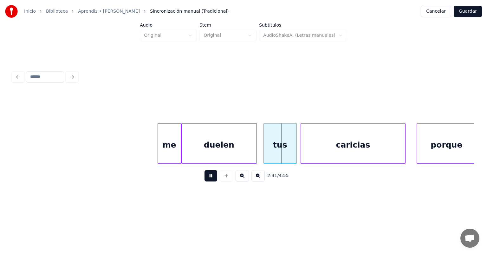
click at [264, 148] on div "tus" at bounding box center [280, 145] width 33 height 43
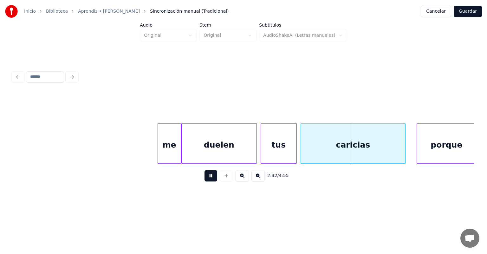
click at [302, 149] on div "caricias" at bounding box center [353, 145] width 104 height 43
click at [418, 141] on div "porque" at bounding box center [446, 145] width 59 height 43
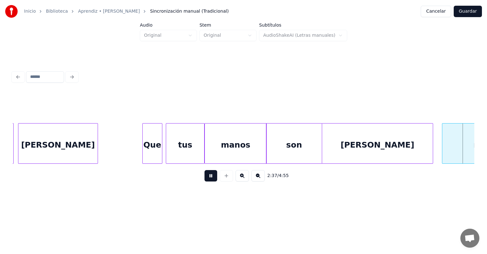
scroll to position [0, 17516]
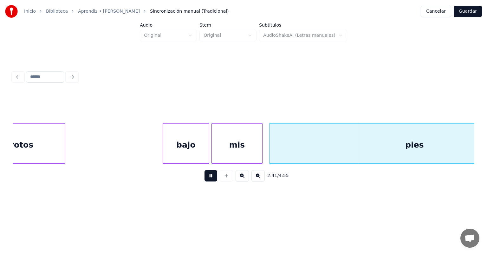
click at [208, 182] on button at bounding box center [210, 175] width 13 height 11
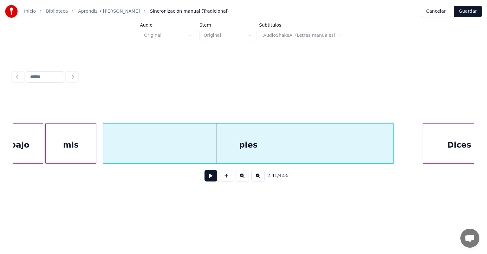
scroll to position [0, 17691]
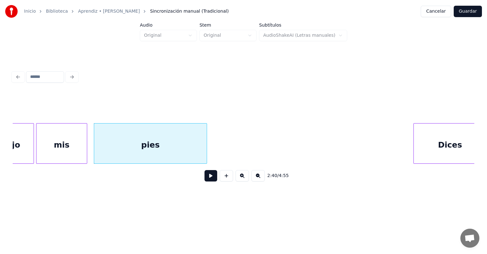
click at [207, 182] on button at bounding box center [210, 175] width 13 height 11
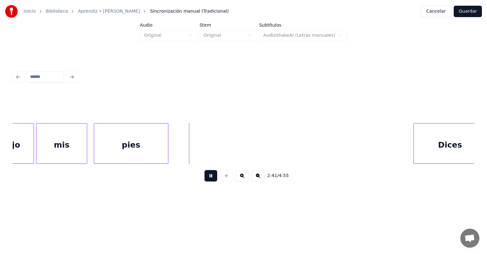
click at [414, 139] on div "Dices" at bounding box center [450, 145] width 73 height 43
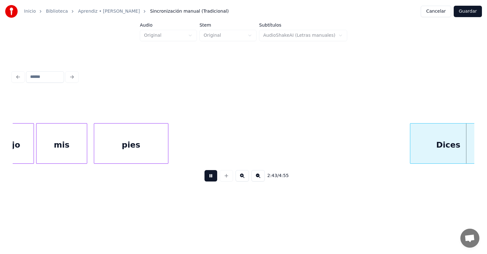
scroll to position [0, 18154]
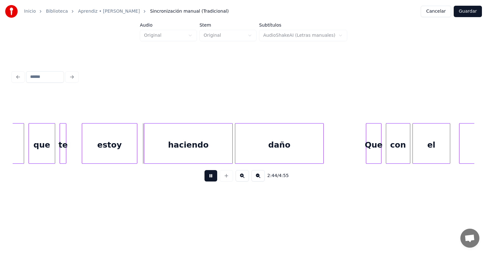
click at [61, 151] on div at bounding box center [61, 144] width 2 height 40
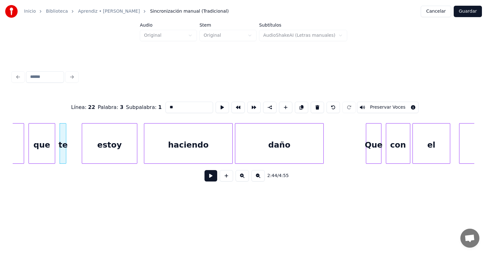
click at [35, 152] on div "que" at bounding box center [42, 145] width 26 height 43
type input "***"
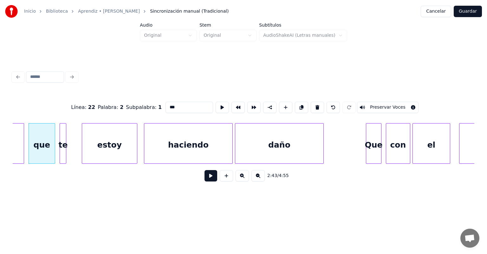
click at [204, 182] on button at bounding box center [210, 175] width 13 height 11
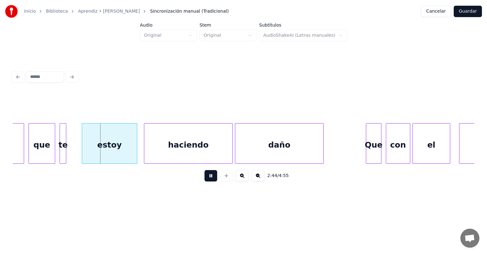
click at [65, 152] on div "te" at bounding box center [63, 145] width 6 height 43
click at [61, 150] on div "te" at bounding box center [64, 145] width 9 height 43
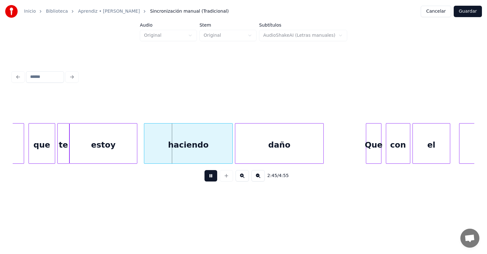
click at [73, 148] on div "estoy" at bounding box center [103, 145] width 67 height 43
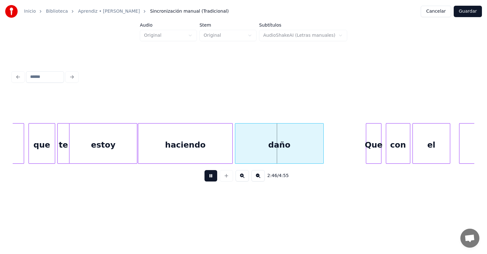
click at [235, 151] on div at bounding box center [236, 144] width 2 height 40
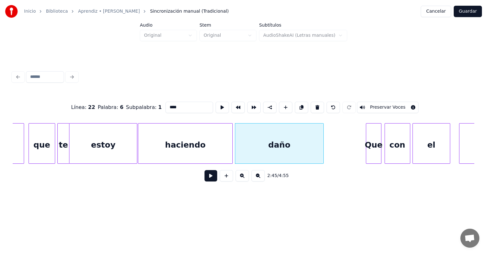
click at [387, 148] on div "con" at bounding box center [397, 145] width 25 height 43
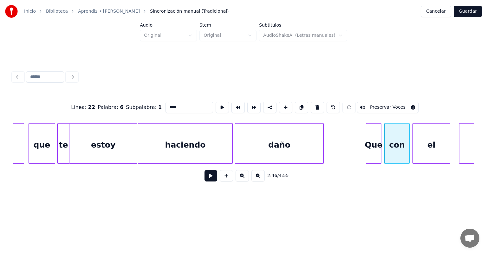
click at [211, 178] on button at bounding box center [210, 175] width 13 height 11
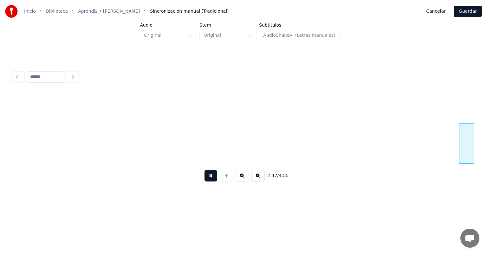
scroll to position [0, 18618]
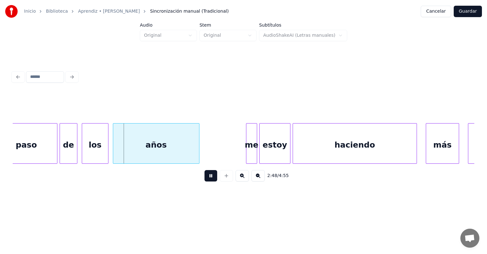
click at [63, 154] on div "de" at bounding box center [68, 145] width 17 height 43
click at [83, 151] on div "los" at bounding box center [93, 145] width 30 height 43
click at [114, 148] on div "años" at bounding box center [156, 145] width 87 height 43
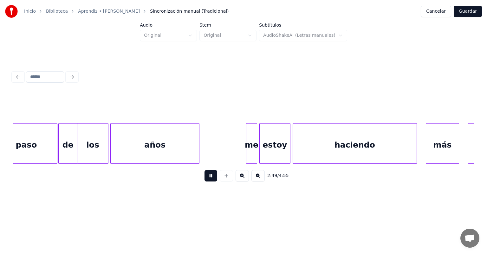
click at [260, 149] on div at bounding box center [261, 144] width 2 height 40
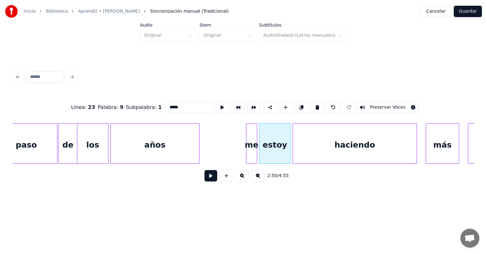
click at [313, 148] on div "haciendo" at bounding box center [355, 145] width 124 height 43
type input "********"
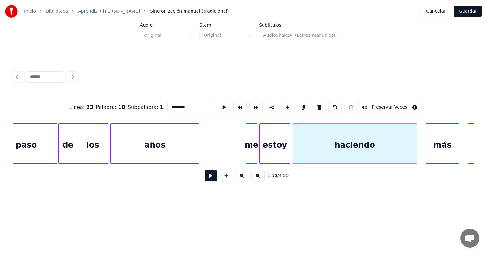
click at [204, 178] on button at bounding box center [210, 175] width 13 height 11
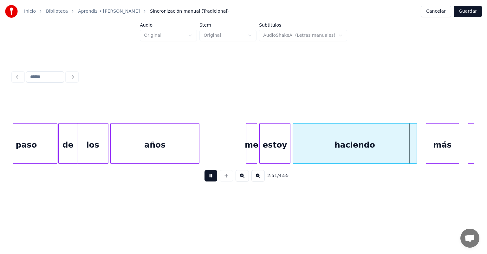
click at [427, 143] on div "más" at bounding box center [442, 145] width 33 height 43
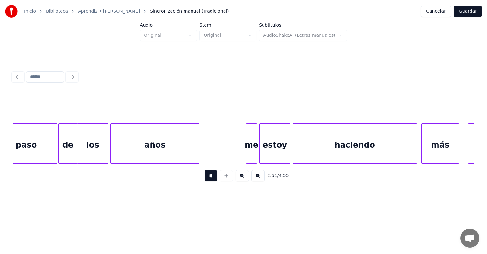
scroll to position [0, 19079]
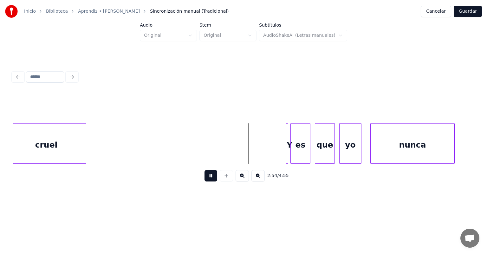
click at [204, 179] on button at bounding box center [210, 175] width 13 height 11
click at [204, 180] on button at bounding box center [210, 175] width 13 height 11
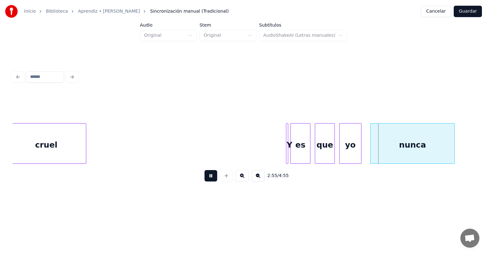
click at [204, 179] on button at bounding box center [210, 175] width 13 height 11
click at [309, 148] on div "es" at bounding box center [300, 143] width 20 height 41
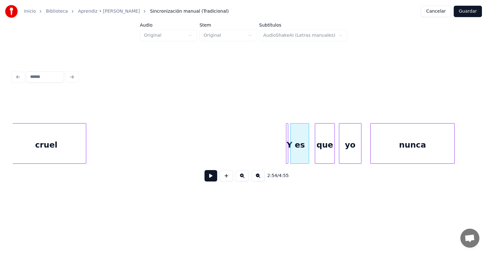
click at [340, 149] on div "yo" at bounding box center [350, 145] width 22 height 43
click at [371, 146] on div "nunca" at bounding box center [413, 145] width 84 height 43
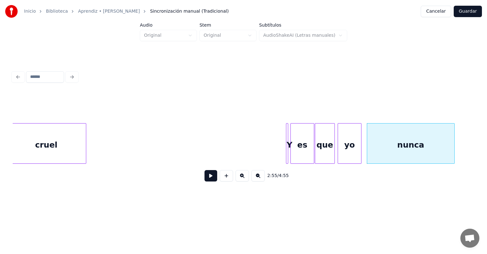
click at [204, 175] on button at bounding box center [210, 175] width 13 height 11
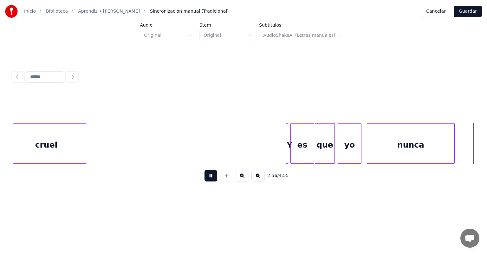
scroll to position [0, 19541]
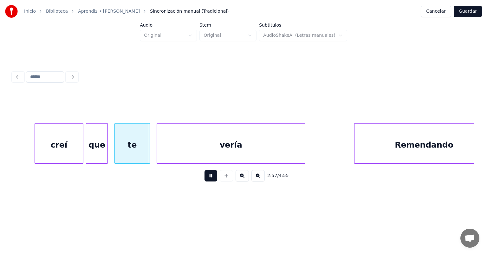
click at [89, 152] on div "que" at bounding box center [96, 145] width 21 height 43
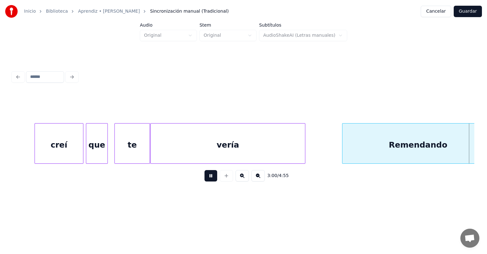
scroll to position [0, 20004]
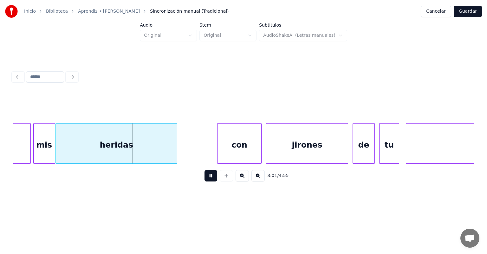
click at [36, 150] on div "mis" at bounding box center [44, 145] width 21 height 43
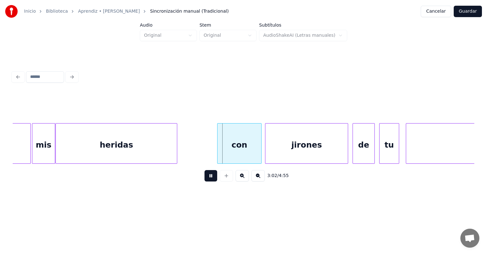
click at [267, 147] on div "jirones" at bounding box center [306, 145] width 82 height 43
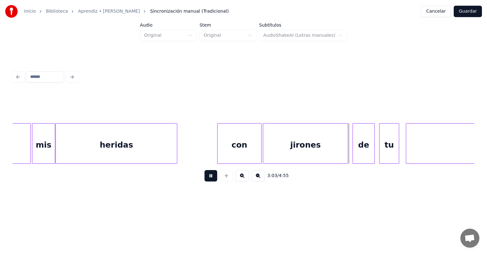
click at [354, 148] on div "de" at bounding box center [364, 145] width 22 height 43
click at [379, 147] on div "tu" at bounding box center [388, 145] width 19 height 43
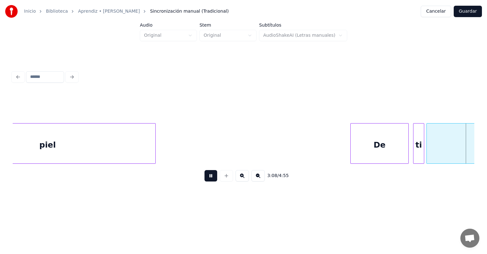
scroll to position [0, 20930]
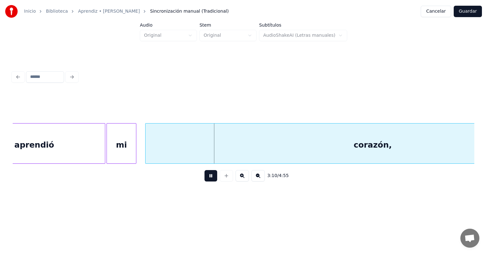
click at [158, 153] on div "corazón," at bounding box center [372, 145] width 454 height 43
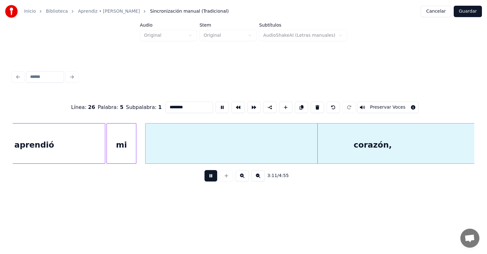
click at [204, 182] on button at bounding box center [210, 175] width 13 height 11
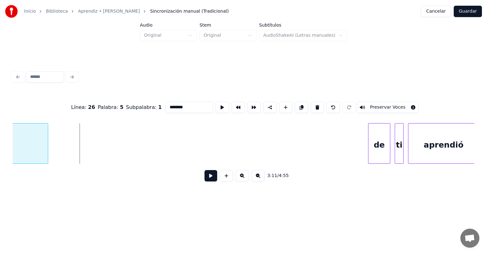
scroll to position [0, 21063]
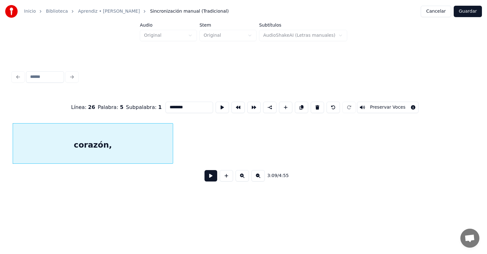
click at [205, 180] on button at bounding box center [210, 175] width 13 height 11
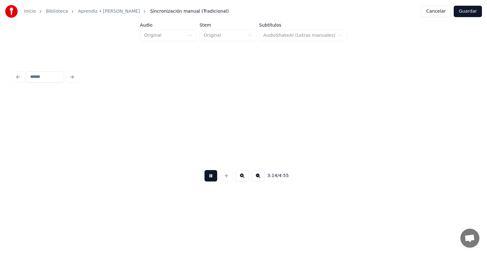
scroll to position [0, 21525]
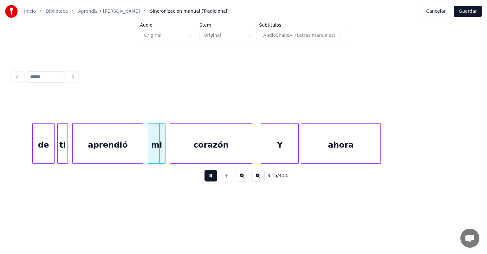
click at [60, 150] on div "ti" at bounding box center [63, 145] width 10 height 43
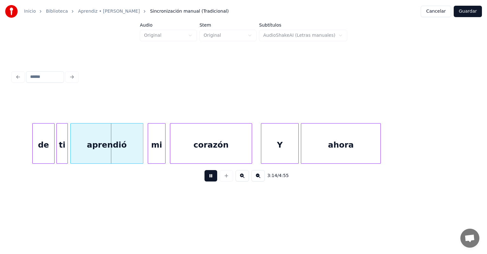
click at [74, 150] on div "aprendió" at bounding box center [107, 145] width 72 height 43
click at [61, 148] on div "ti" at bounding box center [60, 145] width 11 height 43
click at [45, 147] on div "de" at bounding box center [40, 145] width 22 height 43
click at [54, 150] on div "ti" at bounding box center [58, 145] width 13 height 43
click at [53, 154] on div "ti" at bounding box center [55, 145] width 7 height 43
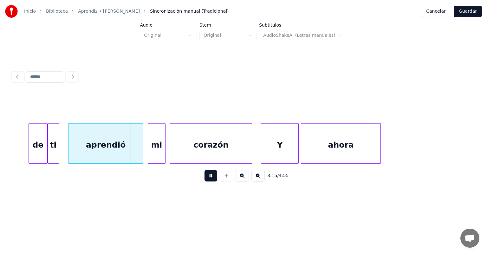
click at [50, 153] on div "ti" at bounding box center [53, 145] width 11 height 43
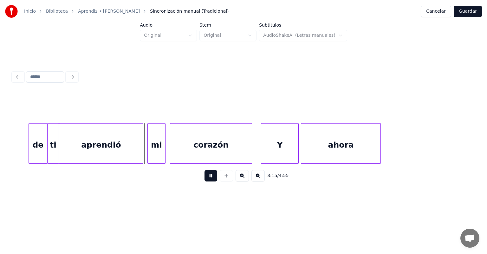
click at [149, 150] on div "mi" at bounding box center [156, 145] width 17 height 43
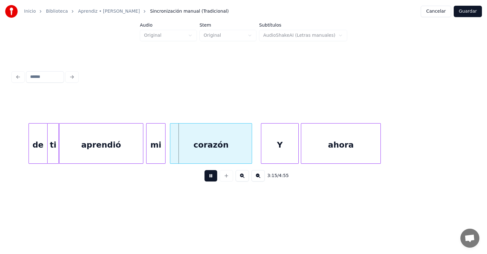
click at [171, 151] on div "corazón" at bounding box center [210, 145] width 81 height 43
click at [82, 145] on div "aprendió" at bounding box center [101, 145] width 84 height 43
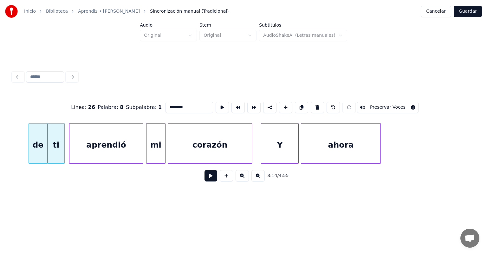
click at [204, 182] on button at bounding box center [210, 175] width 13 height 11
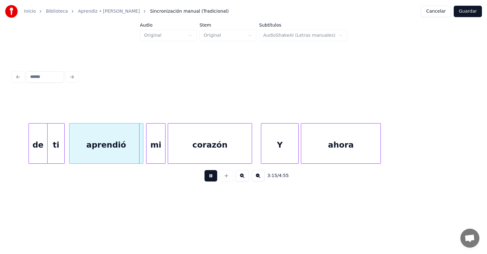
click at [56, 148] on div "ti" at bounding box center [56, 145] width 17 height 43
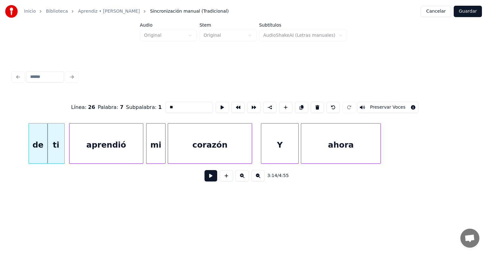
click at [57, 149] on div "ti" at bounding box center [56, 145] width 17 height 43
click at [204, 181] on button at bounding box center [210, 175] width 13 height 11
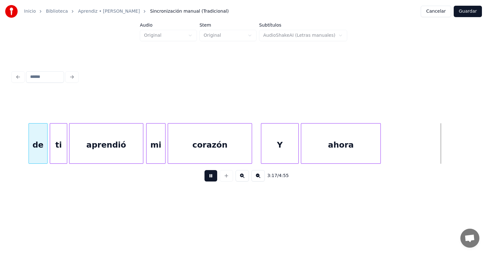
click at [205, 178] on button at bounding box center [210, 175] width 13 height 11
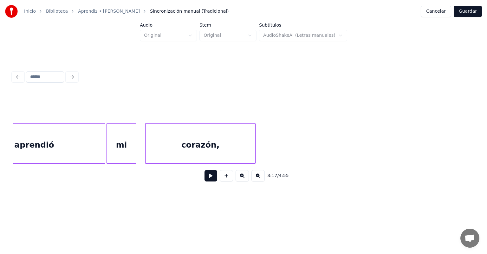
scroll to position [0, 20986]
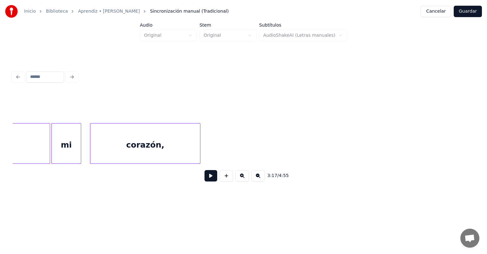
click at [67, 146] on div "mi" at bounding box center [66, 145] width 29 height 43
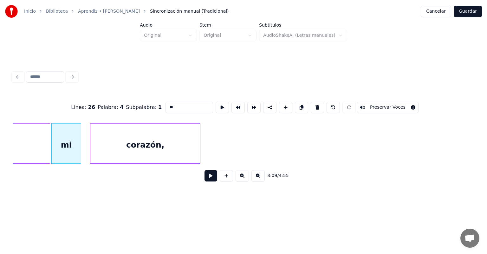
click at [204, 182] on button at bounding box center [210, 175] width 13 height 11
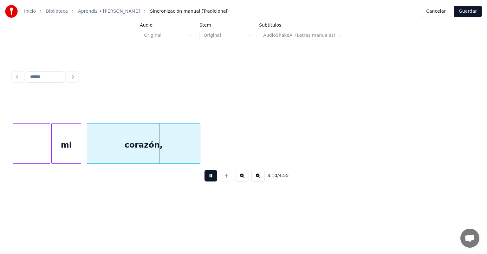
click at [90, 148] on div "corazón," at bounding box center [143, 145] width 113 height 43
click at [79, 148] on div "mi" at bounding box center [67, 145] width 31 height 43
click at [204, 180] on button at bounding box center [210, 175] width 13 height 11
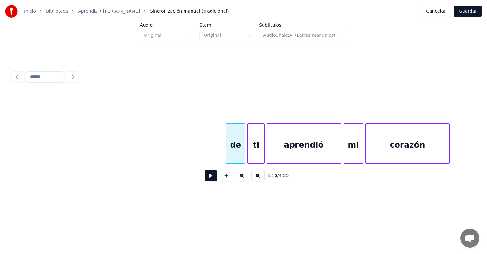
scroll to position [0, 21346]
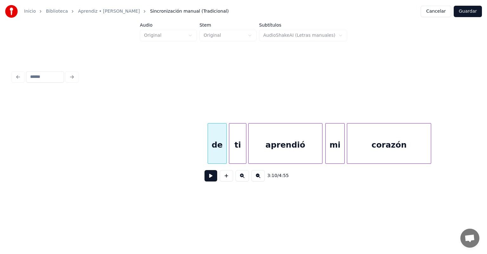
click at [223, 178] on button at bounding box center [226, 175] width 13 height 11
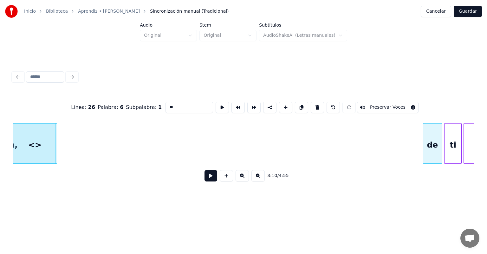
click at [332, 103] on button at bounding box center [332, 107] width 13 height 11
type input "********"
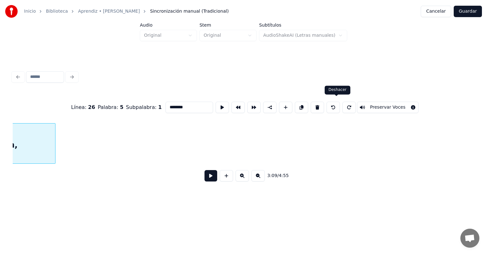
scroll to position [0, 21059]
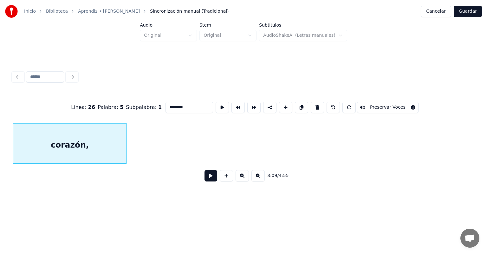
click at [89, 143] on div "corazón," at bounding box center [69, 145] width 113 height 43
click at [204, 181] on button at bounding box center [210, 175] width 13 height 11
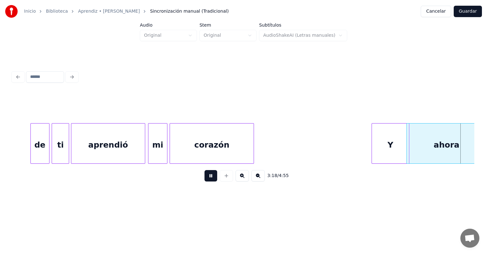
scroll to position [0, 21985]
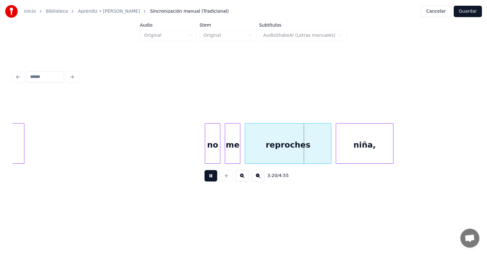
click at [204, 179] on button at bounding box center [210, 175] width 13 height 11
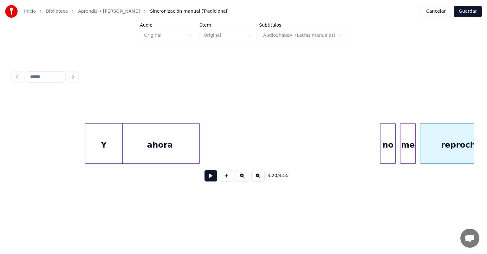
scroll to position [0, 21772]
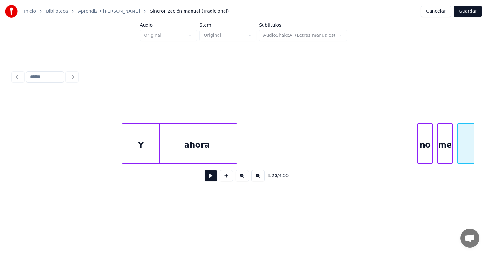
click at [204, 178] on button at bounding box center [210, 175] width 13 height 11
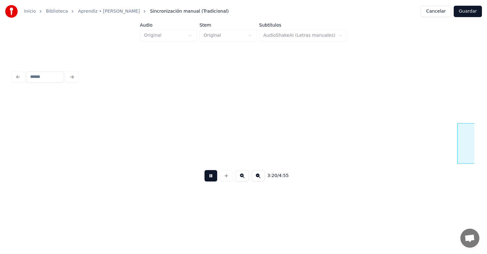
scroll to position [0, 22234]
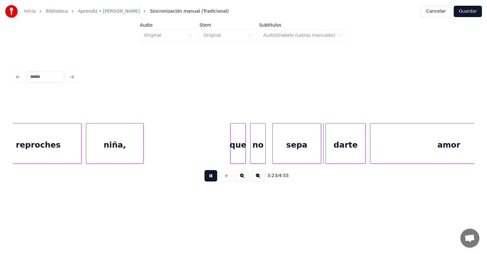
click at [207, 178] on button at bounding box center [210, 175] width 13 height 11
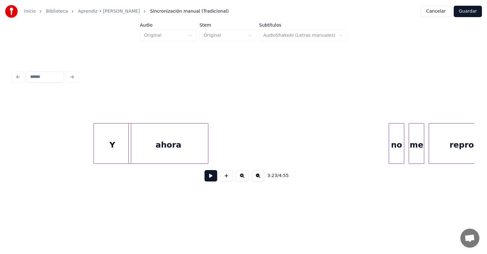
scroll to position [0, 21791]
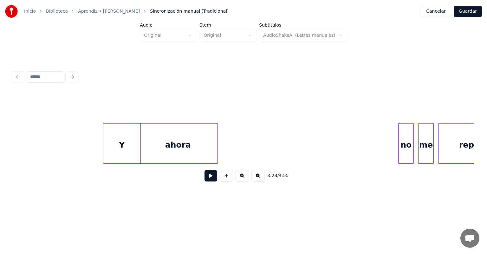
click at [183, 142] on div "ahora" at bounding box center [177, 145] width 79 height 43
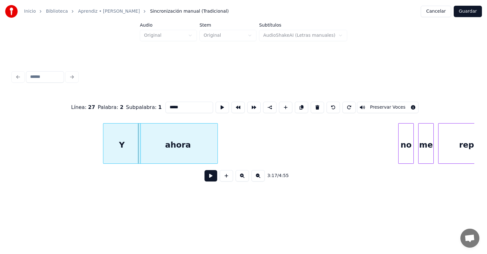
click at [313, 104] on button at bounding box center [317, 107] width 13 height 11
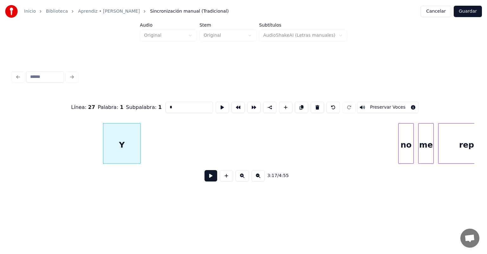
click at [124, 147] on div "Y" at bounding box center [121, 145] width 37 height 43
click at [319, 105] on button at bounding box center [317, 107] width 13 height 11
type input "*******"
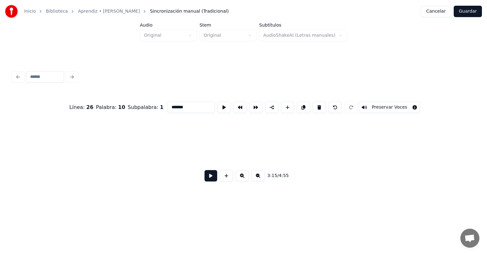
scroll to position [0, 21680]
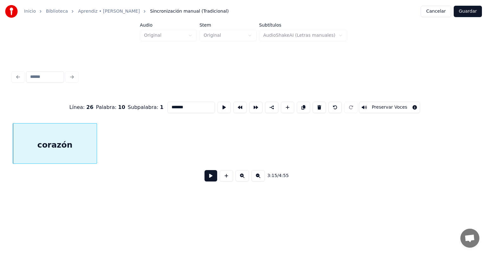
click at [206, 179] on button at bounding box center [210, 175] width 13 height 11
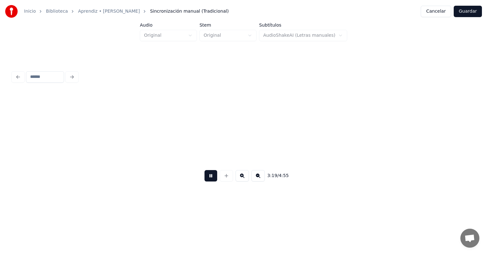
scroll to position [0, 22142]
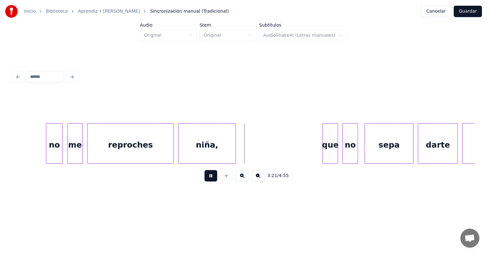
click at [48, 152] on div "no" at bounding box center [54, 145] width 16 height 43
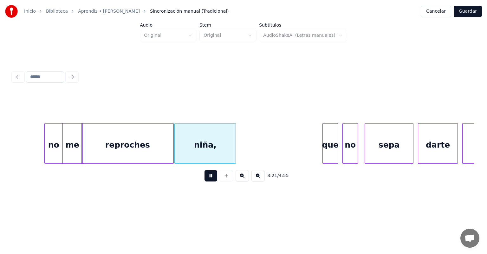
click at [180, 151] on div "niña," at bounding box center [205, 145] width 61 height 43
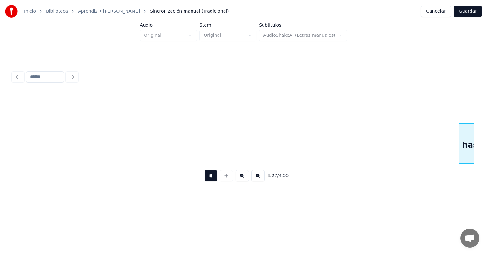
scroll to position [0, 23054]
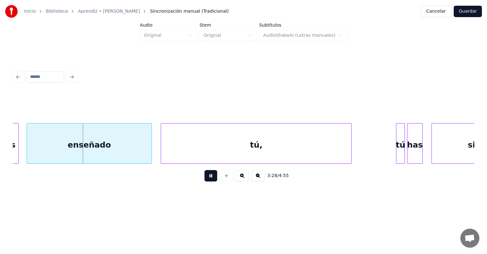
click at [28, 150] on div "enseñado" at bounding box center [89, 145] width 125 height 43
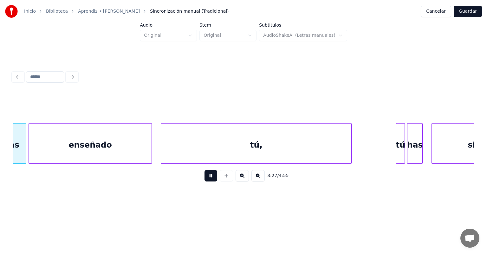
scroll to position [0, 23038]
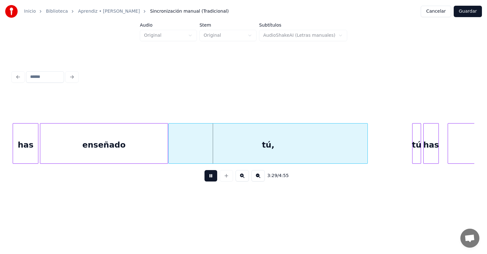
click at [205, 181] on button at bounding box center [210, 175] width 13 height 11
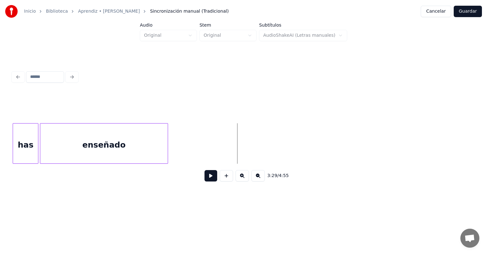
scroll to position [0, 22634]
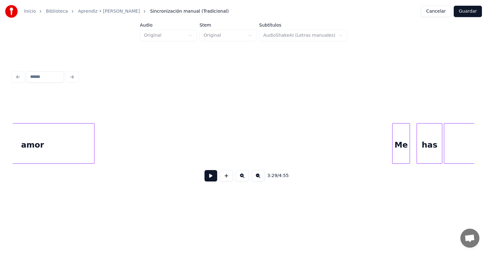
click at [397, 142] on div "Me" at bounding box center [400, 145] width 17 height 43
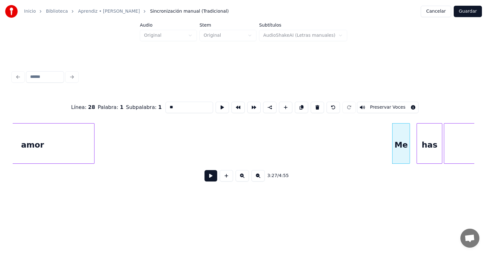
click at [204, 182] on button at bounding box center [210, 175] width 13 height 11
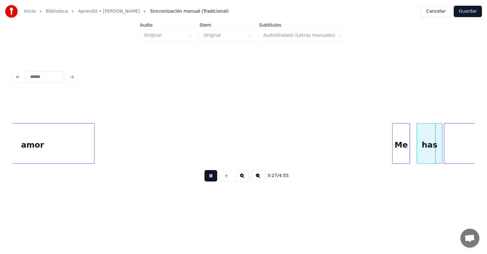
click at [204, 179] on button at bounding box center [210, 175] width 13 height 11
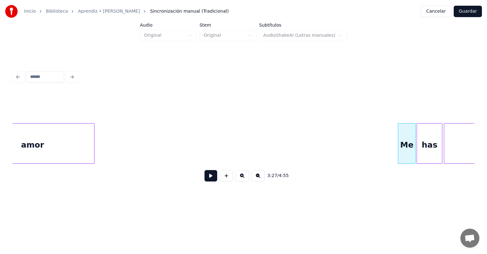
click at [204, 179] on button at bounding box center [210, 175] width 13 height 11
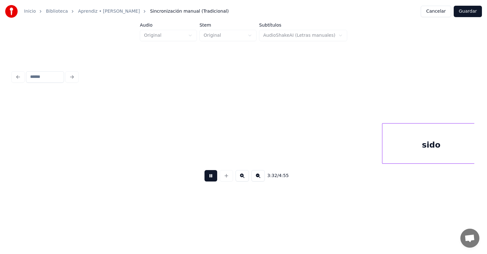
scroll to position [0, 23558]
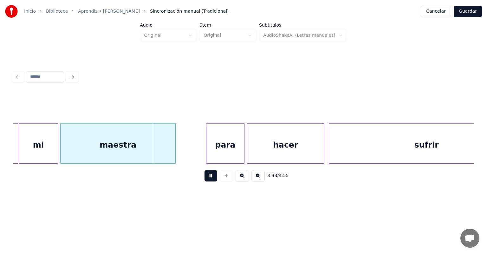
click at [208, 143] on div "para" at bounding box center [225, 145] width 38 height 43
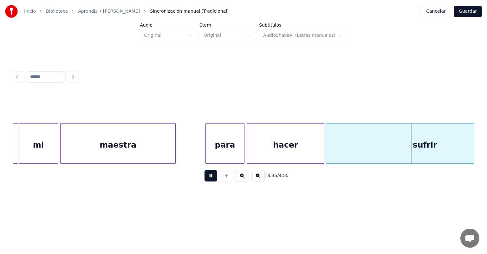
click at [330, 144] on div "sufrir" at bounding box center [425, 145] width 198 height 43
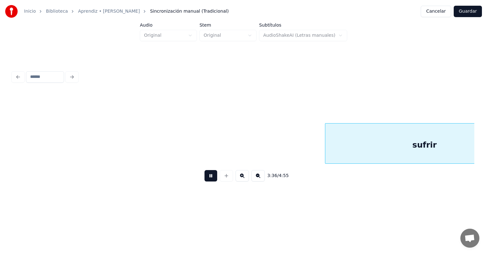
scroll to position [0, 24020]
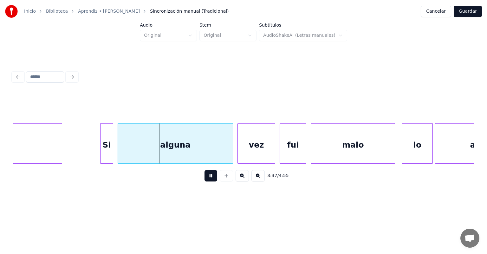
click at [100, 152] on div at bounding box center [101, 144] width 2 height 40
click at [119, 153] on div "alguna" at bounding box center [174, 145] width 118 height 43
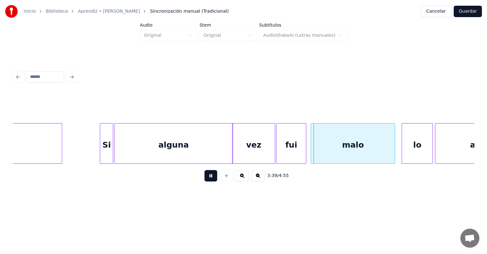
click at [280, 146] on div "fui" at bounding box center [290, 145] width 29 height 43
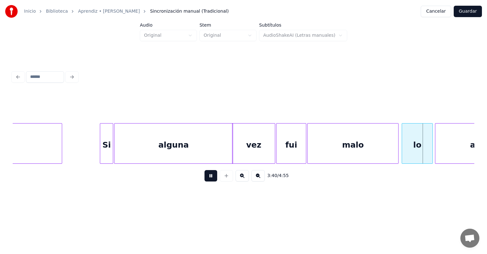
click at [330, 148] on div "malo" at bounding box center [352, 145] width 91 height 43
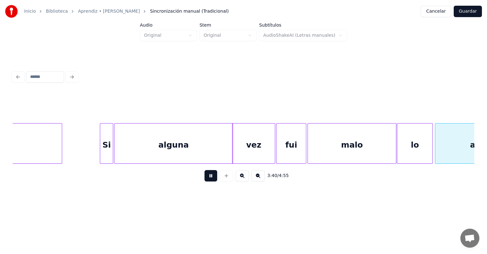
scroll to position [0, 24482]
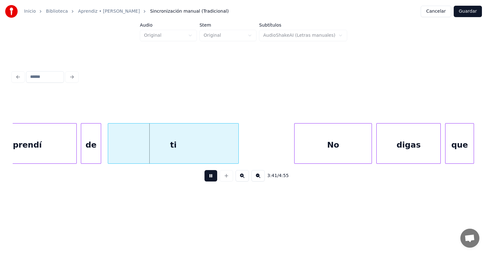
click at [82, 149] on div at bounding box center [82, 144] width 2 height 40
click at [108, 148] on div "ti" at bounding box center [173, 145] width 131 height 43
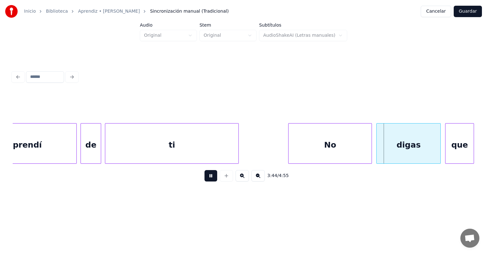
click at [378, 145] on div at bounding box center [378, 144] width 2 height 40
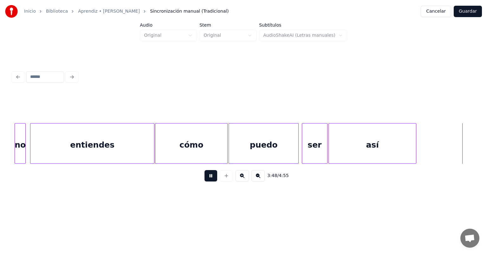
scroll to position [0, 25406]
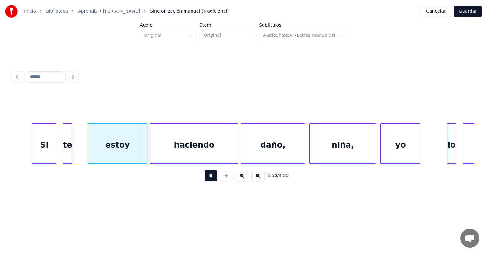
click at [70, 152] on div "te" at bounding box center [67, 145] width 8 height 43
click at [150, 154] on div "haciendo" at bounding box center [193, 145] width 89 height 43
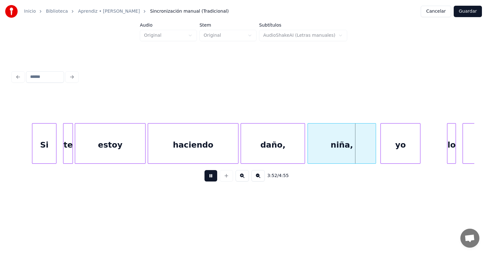
click at [309, 147] on div "niña," at bounding box center [342, 145] width 68 height 43
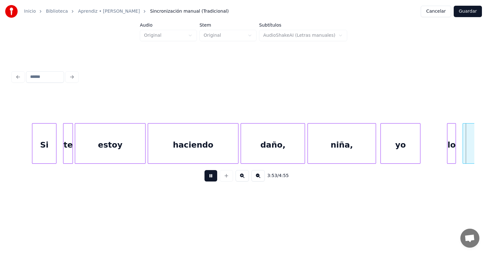
scroll to position [0, 25868]
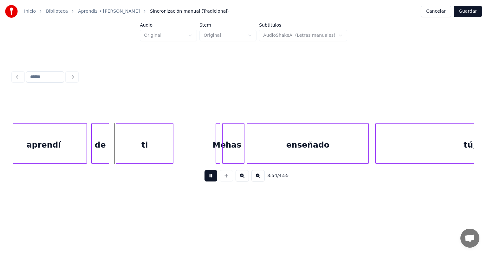
click at [204, 180] on button at bounding box center [210, 175] width 13 height 11
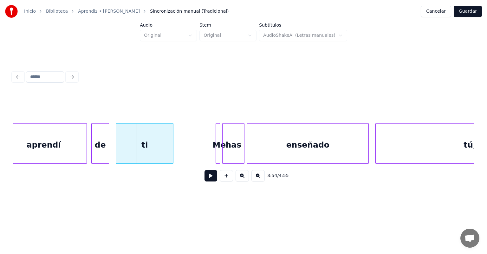
scroll to position [0, 25464]
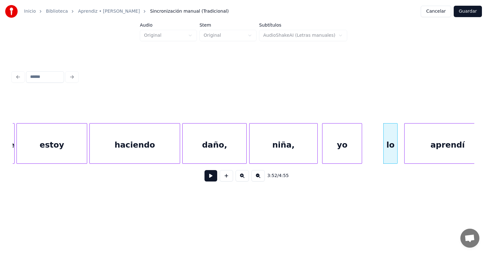
click at [405, 149] on div "aprendí" at bounding box center [447, 145] width 86 height 43
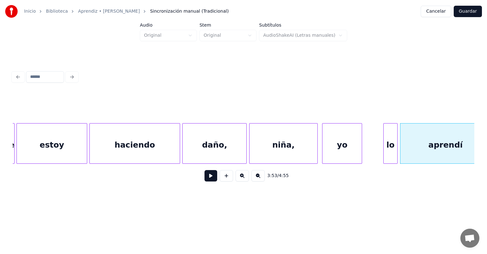
click at [204, 174] on button at bounding box center [210, 175] width 13 height 11
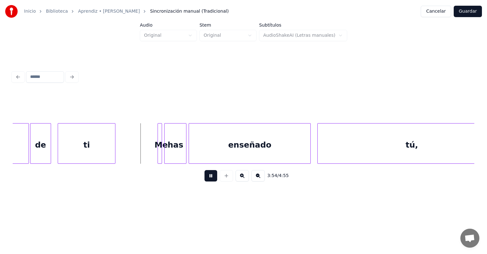
click at [35, 152] on div "de" at bounding box center [40, 145] width 21 height 43
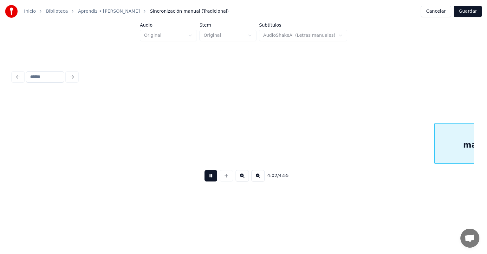
scroll to position [0, 26765]
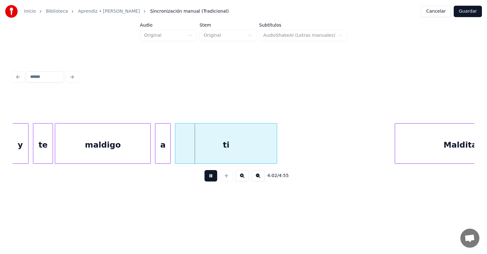
click at [58, 150] on div "maldigo" at bounding box center [102, 145] width 95 height 43
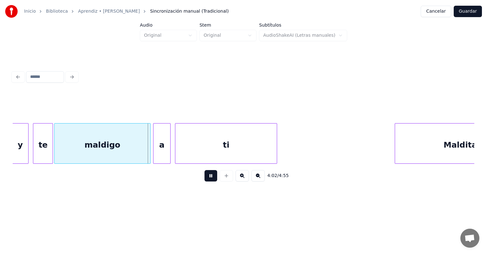
click at [156, 151] on div "a" at bounding box center [161, 145] width 17 height 43
click at [153, 152] on div "a" at bounding box center [162, 145] width 18 height 43
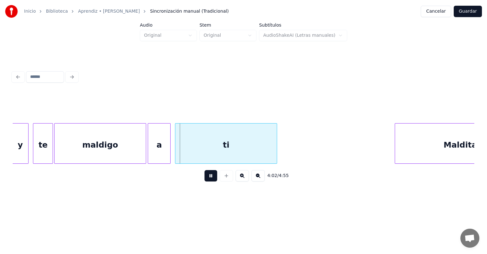
click at [149, 152] on div at bounding box center [149, 144] width 2 height 40
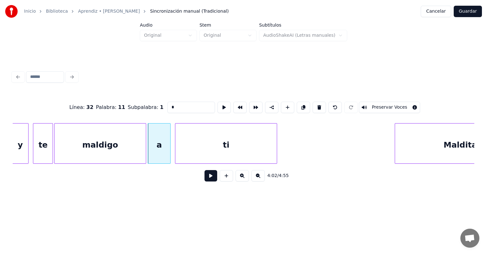
click at [176, 152] on div at bounding box center [176, 144] width 2 height 40
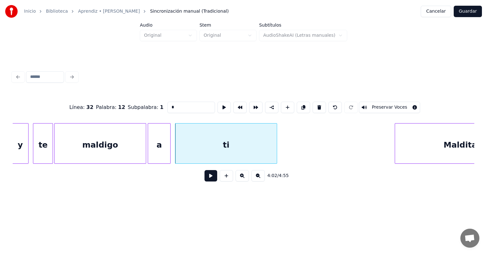
type input "**"
click at [204, 182] on button at bounding box center [210, 175] width 13 height 11
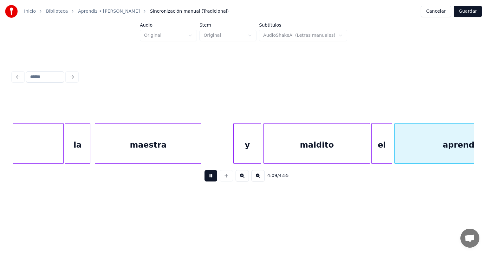
scroll to position [0, 27688]
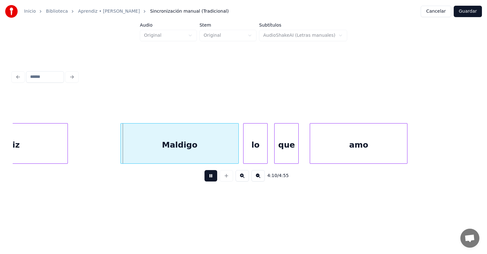
click at [122, 155] on div "Maldigo" at bounding box center [180, 145] width 118 height 43
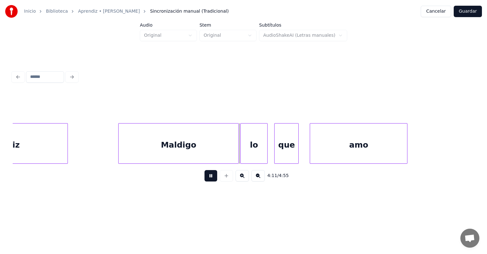
click at [244, 145] on div "lo" at bounding box center [254, 145] width 27 height 43
click at [275, 150] on div "que" at bounding box center [286, 145] width 24 height 43
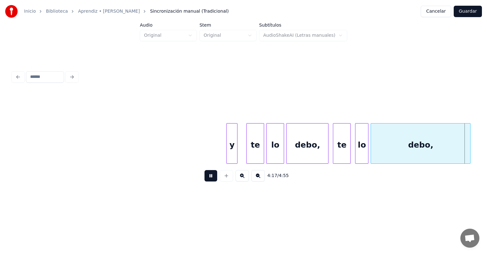
scroll to position [0, 28613]
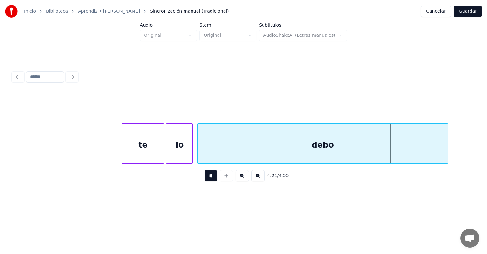
click at [204, 178] on button at bounding box center [210, 175] width 13 height 11
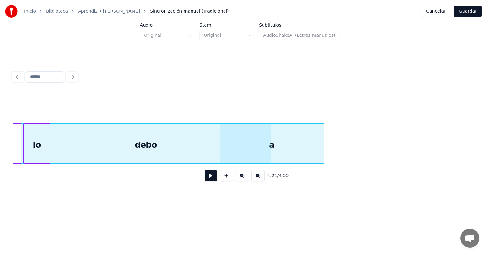
scroll to position [0, 28754]
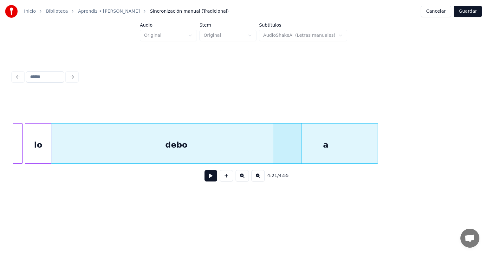
click at [293, 151] on div "debo" at bounding box center [176, 145] width 250 height 43
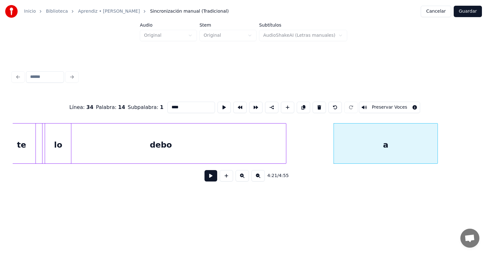
scroll to position [0, 28732]
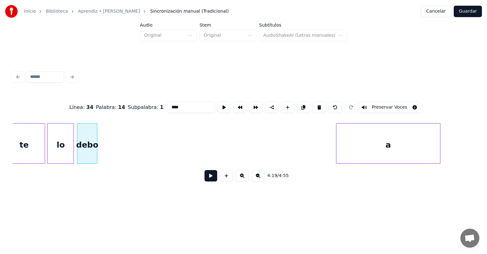
click at [208, 180] on button at bounding box center [210, 175] width 13 height 11
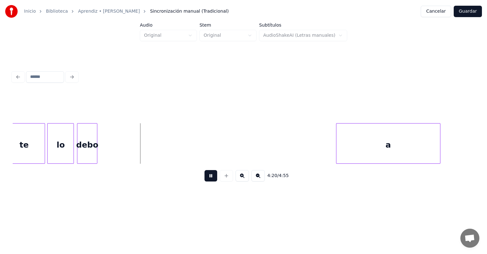
click at [204, 181] on button at bounding box center [210, 175] width 13 height 11
click at [96, 151] on div "debo" at bounding box center [87, 145] width 20 height 43
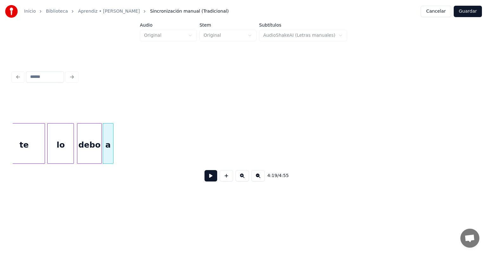
click at [204, 181] on button at bounding box center [210, 175] width 13 height 11
click at [204, 182] on button at bounding box center [210, 175] width 13 height 11
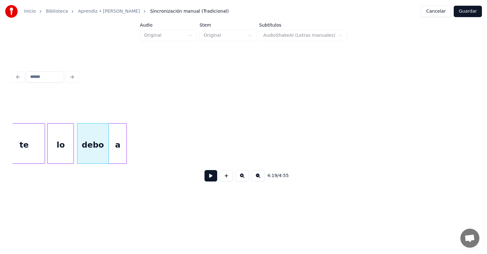
click at [204, 182] on button at bounding box center [210, 175] width 13 height 11
click at [221, 182] on div at bounding box center [226, 175] width 16 height 11
click at [204, 178] on button at bounding box center [210, 175] width 13 height 11
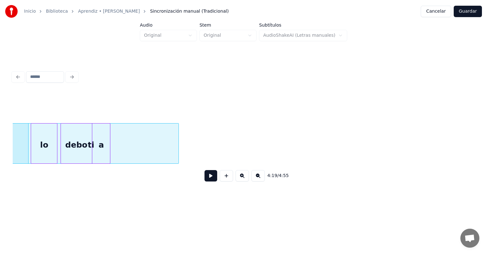
scroll to position [0, 28739]
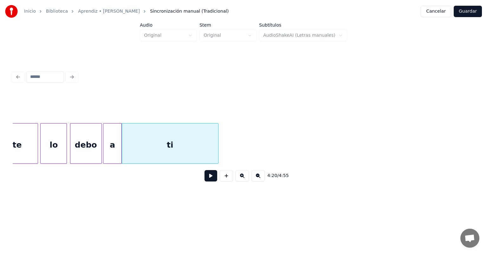
click at [204, 179] on button at bounding box center [210, 175] width 13 height 11
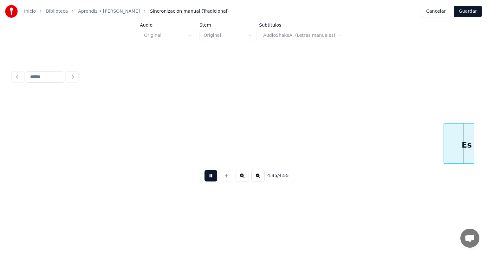
scroll to position [0, 30589]
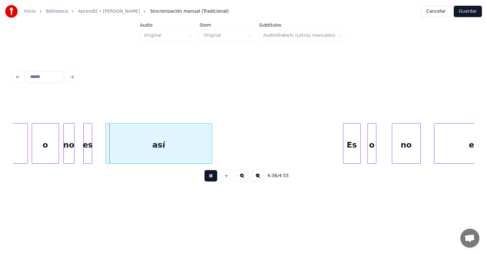
click at [64, 149] on div "no" at bounding box center [69, 145] width 10 height 43
click at [102, 149] on div at bounding box center [103, 144] width 2 height 40
click at [102, 150] on div at bounding box center [103, 144] width 2 height 40
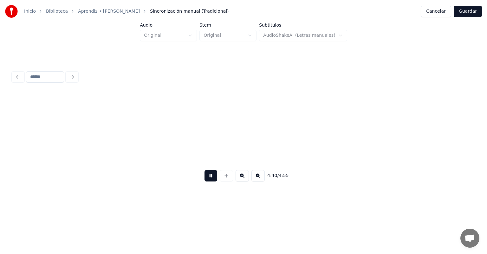
scroll to position [0, 31088]
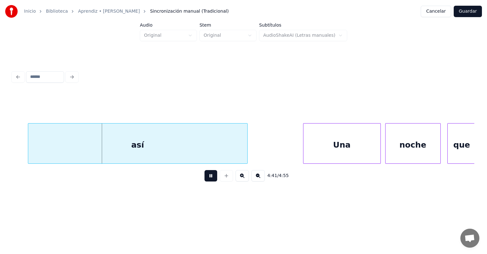
click at [204, 179] on button at bounding box center [210, 175] width 13 height 11
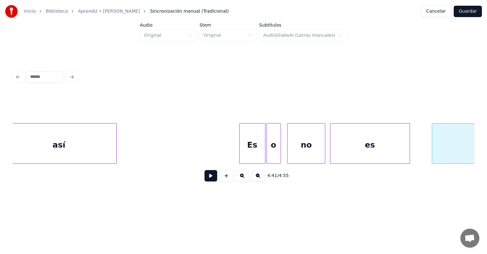
click at [240, 143] on div "Es" at bounding box center [252, 145] width 25 height 43
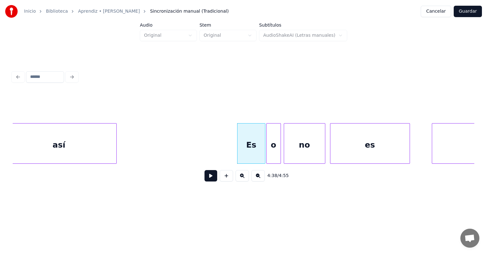
click at [288, 146] on div "no" at bounding box center [304, 145] width 41 height 43
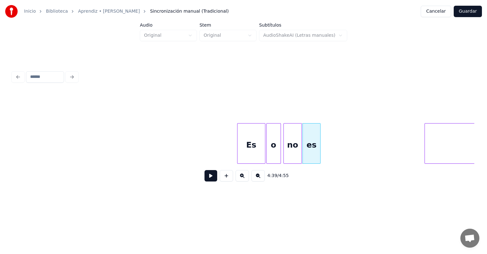
scroll to position [0, 30858]
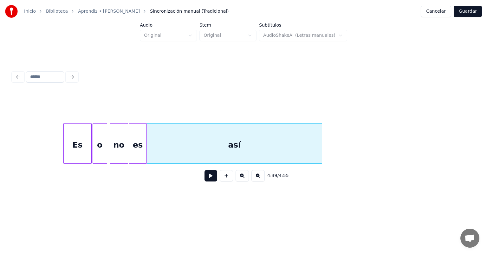
click at [76, 146] on div "Es" at bounding box center [77, 145] width 27 height 43
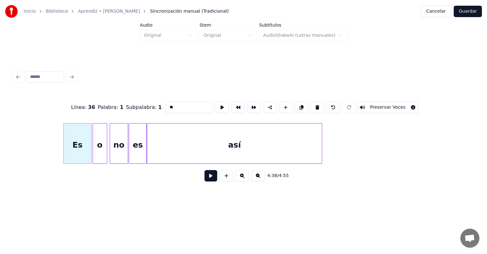
click at [205, 182] on button at bounding box center [210, 175] width 13 height 11
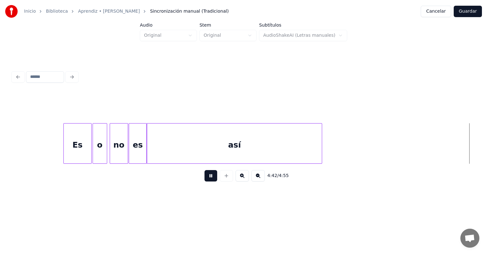
scroll to position [0, 31321]
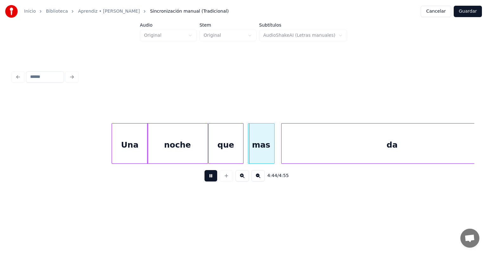
click at [249, 148] on div "mas" at bounding box center [261, 145] width 26 height 43
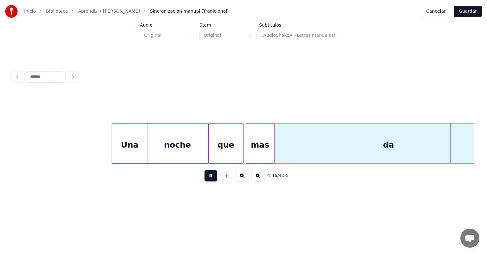
click at [206, 180] on button at bounding box center [210, 175] width 13 height 11
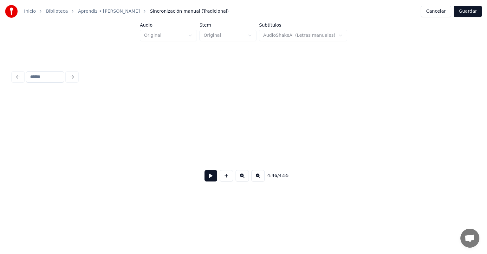
scroll to position [0, 31582]
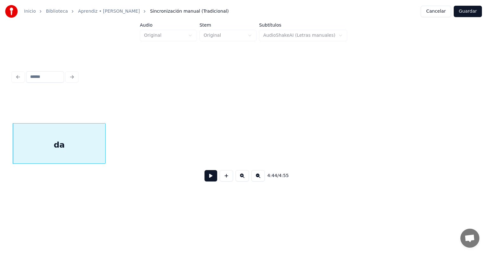
click at [204, 180] on button at bounding box center [210, 175] width 13 height 11
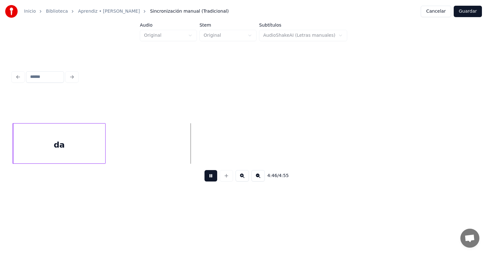
click at [463, 12] on button "Guardar" at bounding box center [468, 11] width 28 height 11
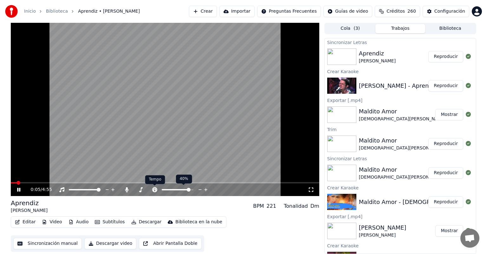
click at [153, 191] on icon at bounding box center [154, 189] width 5 height 5
click at [127, 189] on icon at bounding box center [126, 189] width 3 height 5
click at [141, 190] on icon at bounding box center [140, 189] width 3 height 5
click at [160, 189] on span at bounding box center [154, 189] width 13 height 1
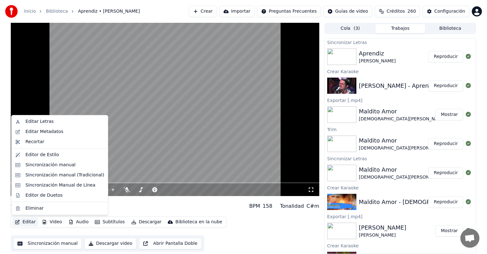
click at [25, 223] on button "Editar" at bounding box center [25, 222] width 26 height 9
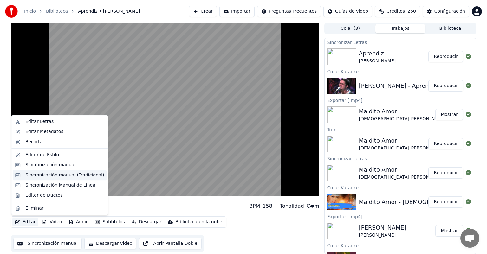
click at [35, 170] on div "Sincronización manual (Tradicional)" at bounding box center [60, 175] width 94 height 10
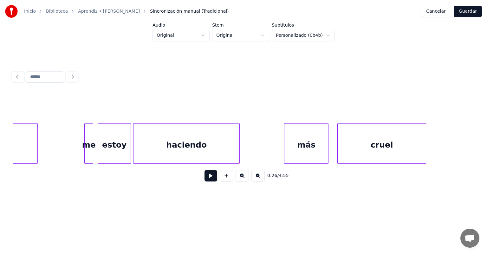
scroll to position [0, 4552]
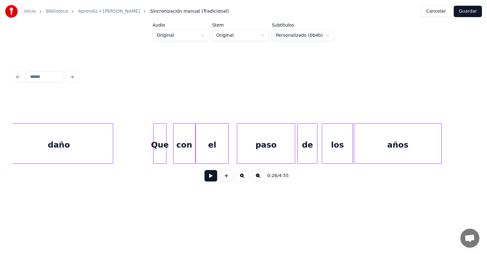
click at [66, 150] on div "daño" at bounding box center [59, 145] width 108 height 43
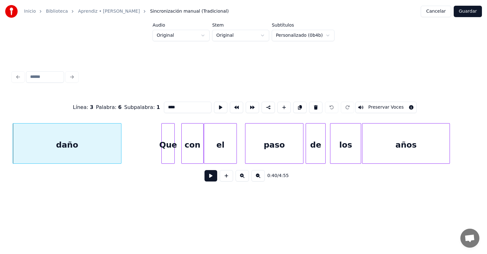
click at [204, 179] on button at bounding box center [210, 175] width 13 height 11
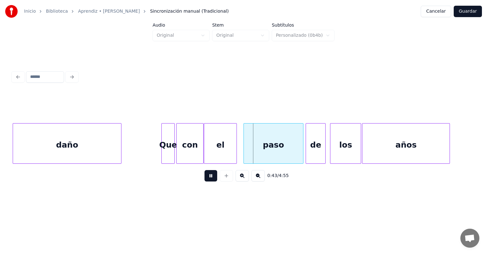
click at [247, 145] on div "paso" at bounding box center [274, 145] width 60 height 43
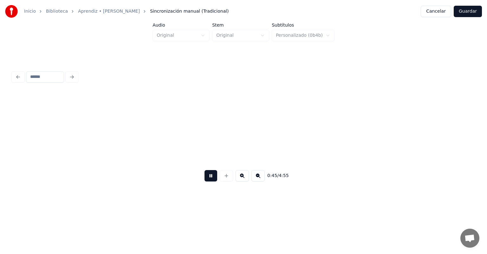
scroll to position [0, 5006]
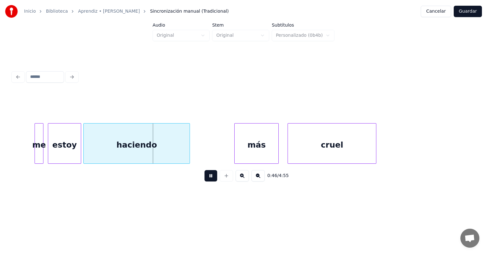
click at [49, 154] on div "estoy" at bounding box center [64, 145] width 33 height 43
click at [42, 153] on div "me" at bounding box center [40, 145] width 10 height 43
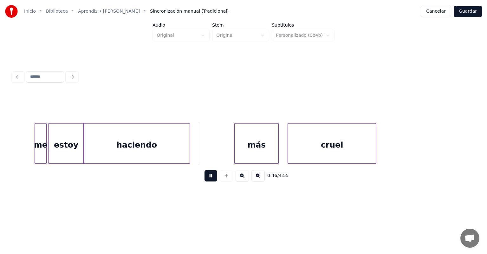
click at [288, 145] on div "cruel" at bounding box center [332, 145] width 88 height 43
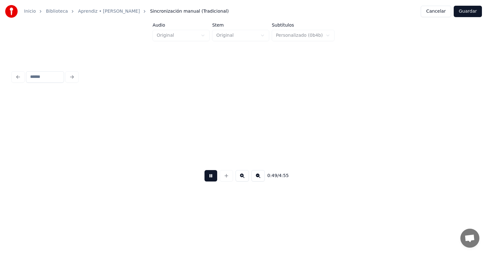
scroll to position [0, 5469]
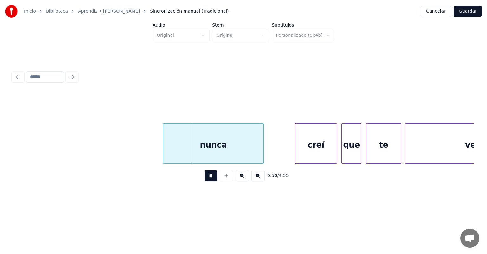
click at [166, 151] on div "nunca" at bounding box center [213, 145] width 100 height 43
click at [163, 152] on div "nunca" at bounding box center [212, 145] width 101 height 43
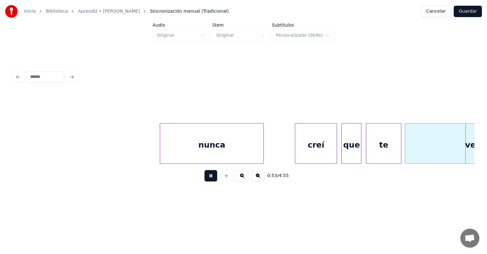
scroll to position [0, 5931]
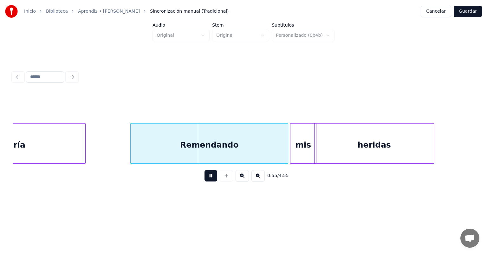
click at [135, 150] on div "Remendando" at bounding box center [209, 145] width 157 height 43
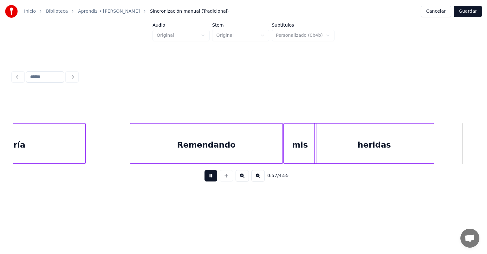
scroll to position [0, 6394]
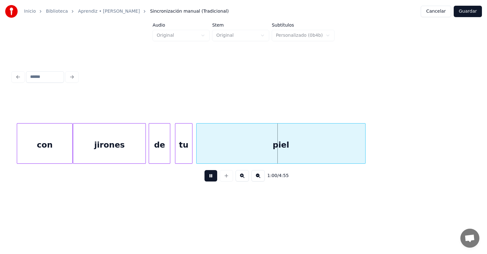
click at [198, 151] on div "piel" at bounding box center [281, 145] width 169 height 43
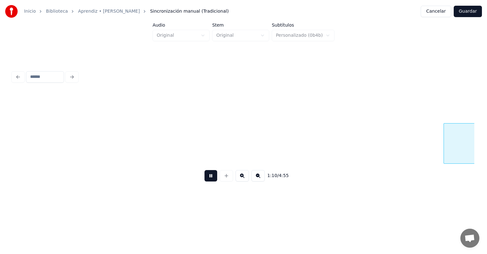
scroll to position [0, 7781]
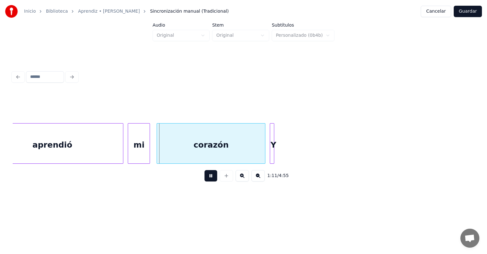
click at [272, 145] on div at bounding box center [273, 144] width 2 height 40
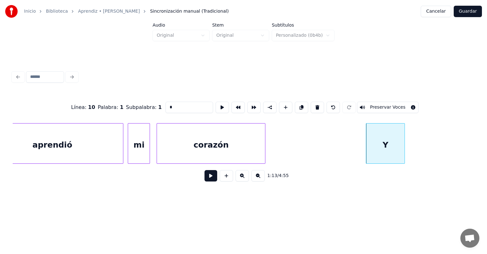
click at [205, 149] on div "corazón" at bounding box center [211, 145] width 108 height 43
type input "*******"
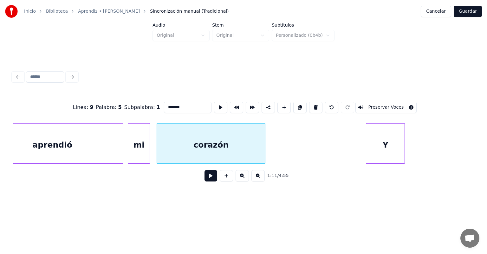
click at [209, 176] on button at bounding box center [210, 175] width 13 height 11
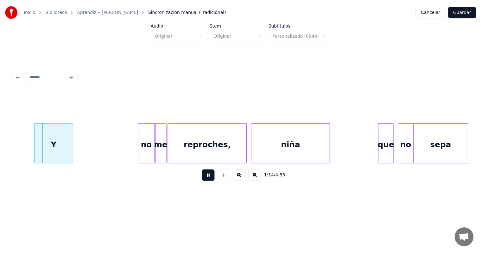
scroll to position [0, 8218]
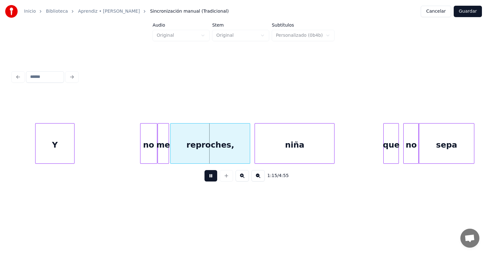
click at [46, 137] on div "Y" at bounding box center [55, 145] width 38 height 43
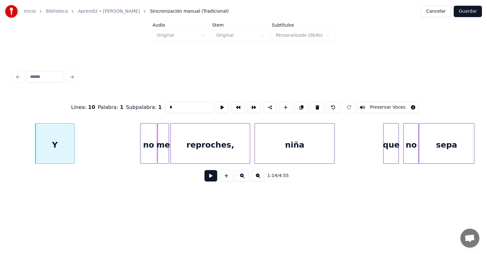
click at [318, 104] on button at bounding box center [317, 107] width 13 height 11
type input "**"
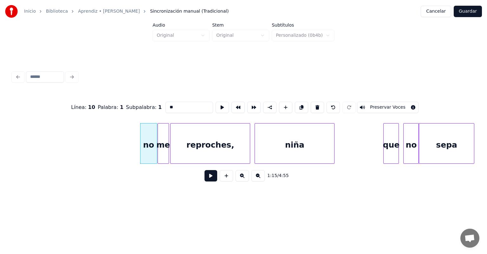
click at [204, 179] on button at bounding box center [210, 175] width 13 height 11
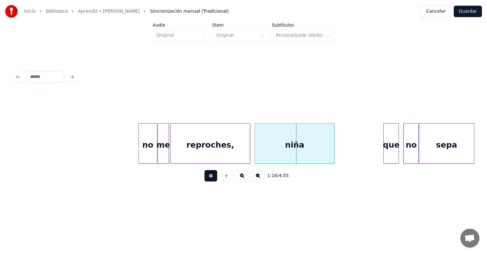
click at [141, 152] on div "no" at bounding box center [148, 145] width 18 height 43
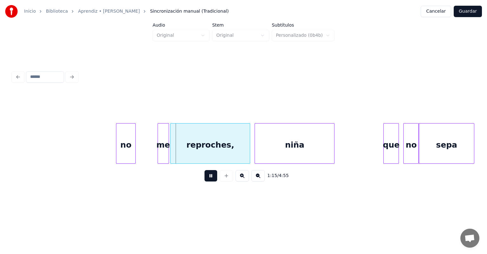
click at [131, 154] on div "no" at bounding box center [125, 145] width 19 height 43
click at [160, 152] on div "reproches," at bounding box center [205, 145] width 90 height 43
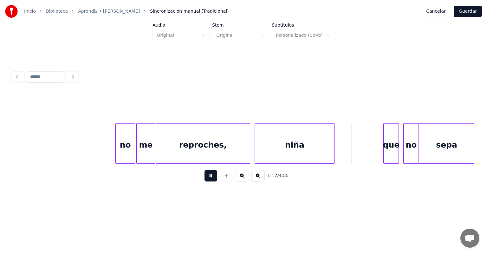
click at [464, 13] on button "Guardar" at bounding box center [468, 11] width 28 height 11
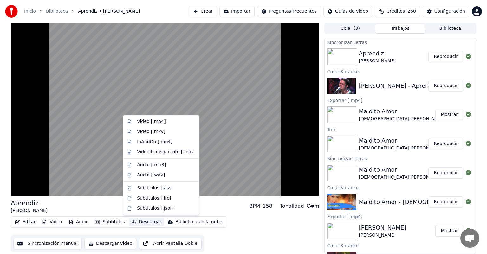
click at [132, 223] on button "Descargar" at bounding box center [147, 222] width 36 height 9
click at [145, 122] on div "Video [.mp4]" at bounding box center [151, 122] width 29 height 6
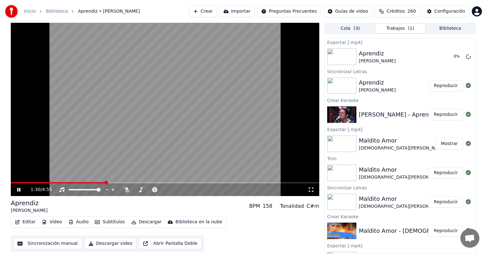
click at [19, 191] on icon at bounding box center [18, 190] width 3 height 4
